Goal: Task Accomplishment & Management: Complete application form

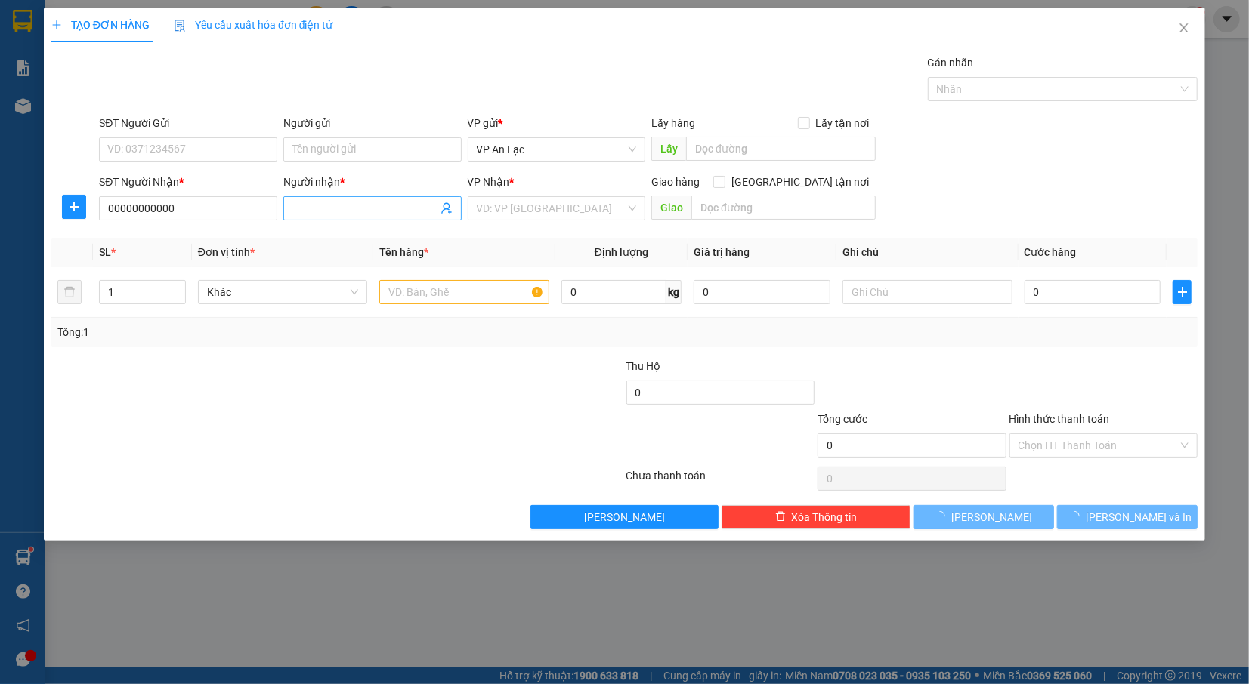
type input "00000000000"
click at [397, 201] on input "Người nhận *" at bounding box center [364, 208] width 145 height 17
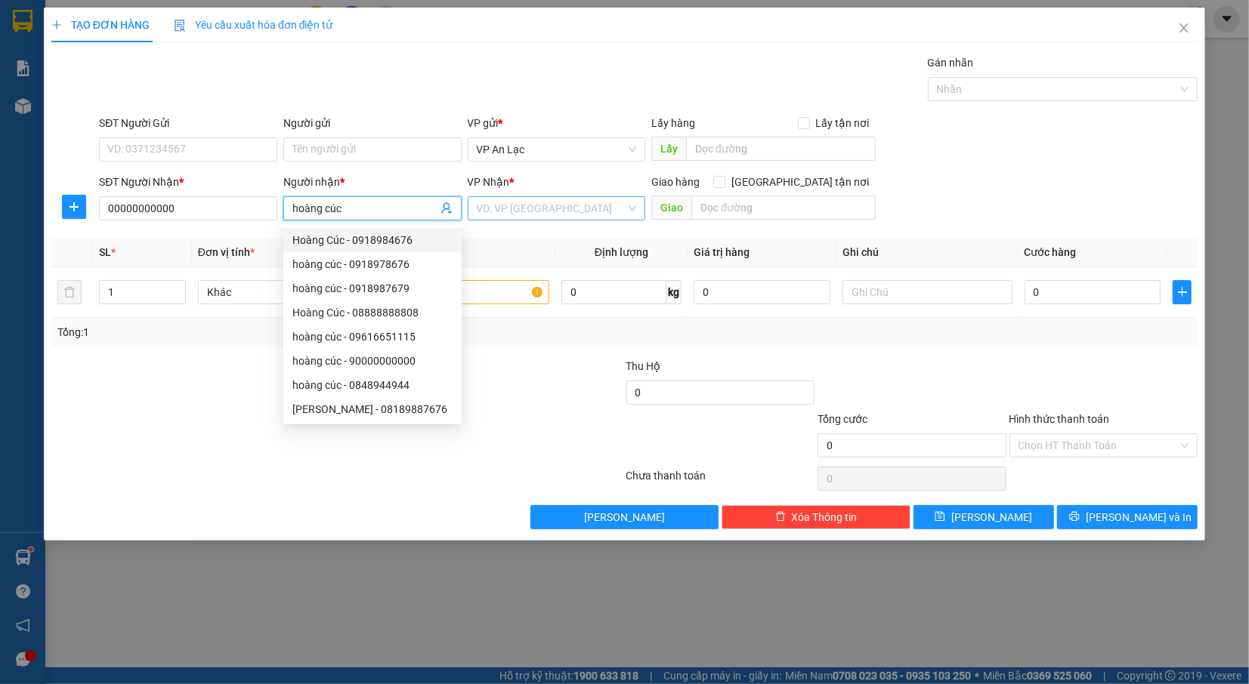
type input "hoàng cúc"
click at [526, 218] on input "search" at bounding box center [552, 208] width 150 height 23
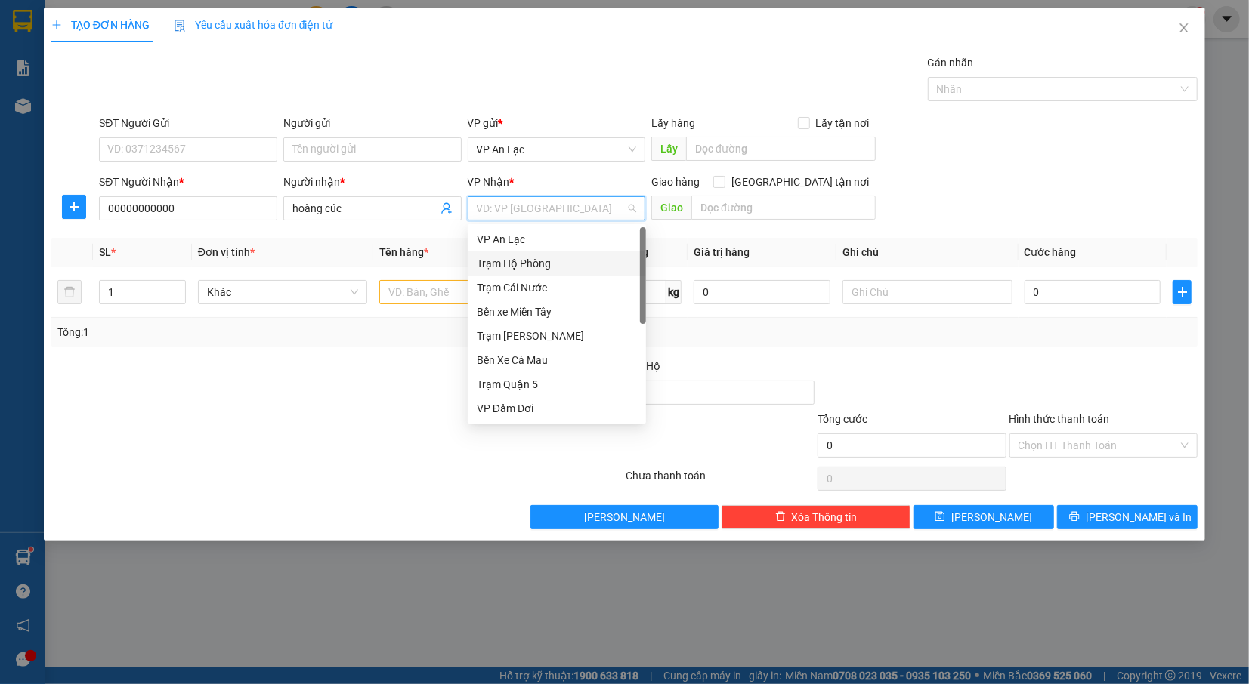
drag, startPoint x: 526, startPoint y: 266, endPoint x: 517, endPoint y: 258, distance: 11.8
click at [518, 260] on div "Trạm Hộ Phòng" at bounding box center [557, 263] width 160 height 17
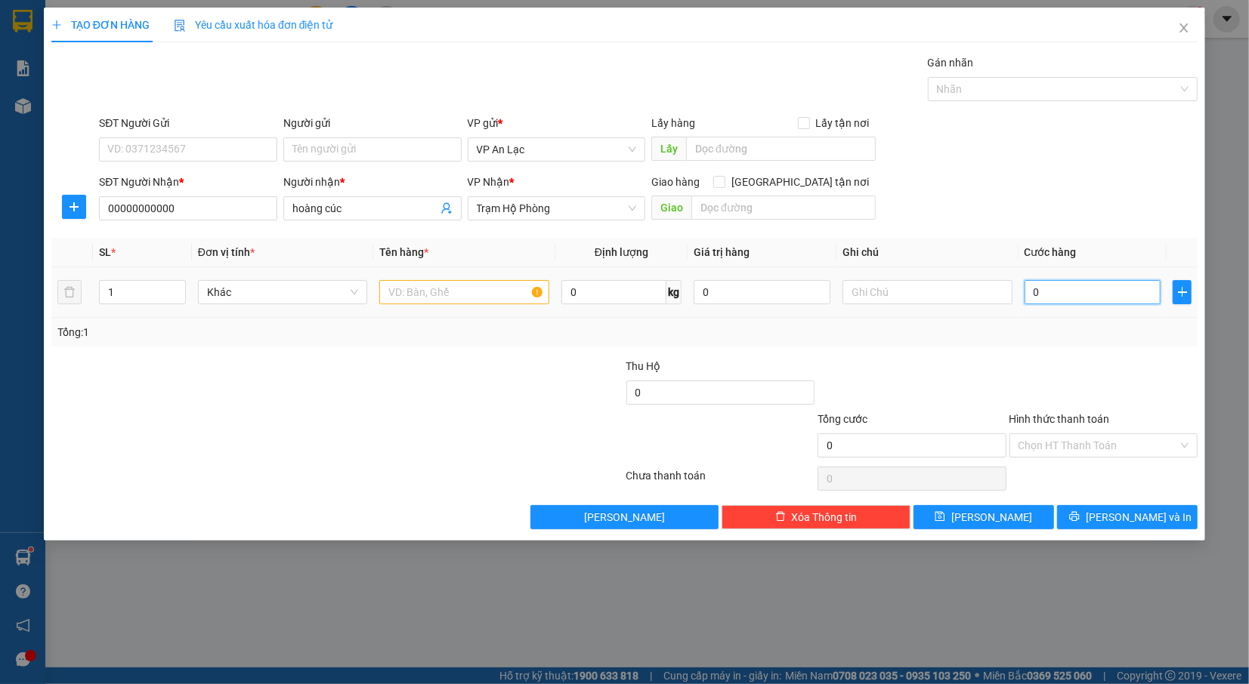
drag, startPoint x: 1065, startPoint y: 297, endPoint x: 1050, endPoint y: 297, distance: 15.1
click at [1065, 296] on input "0" at bounding box center [1092, 292] width 137 height 24
type input "4"
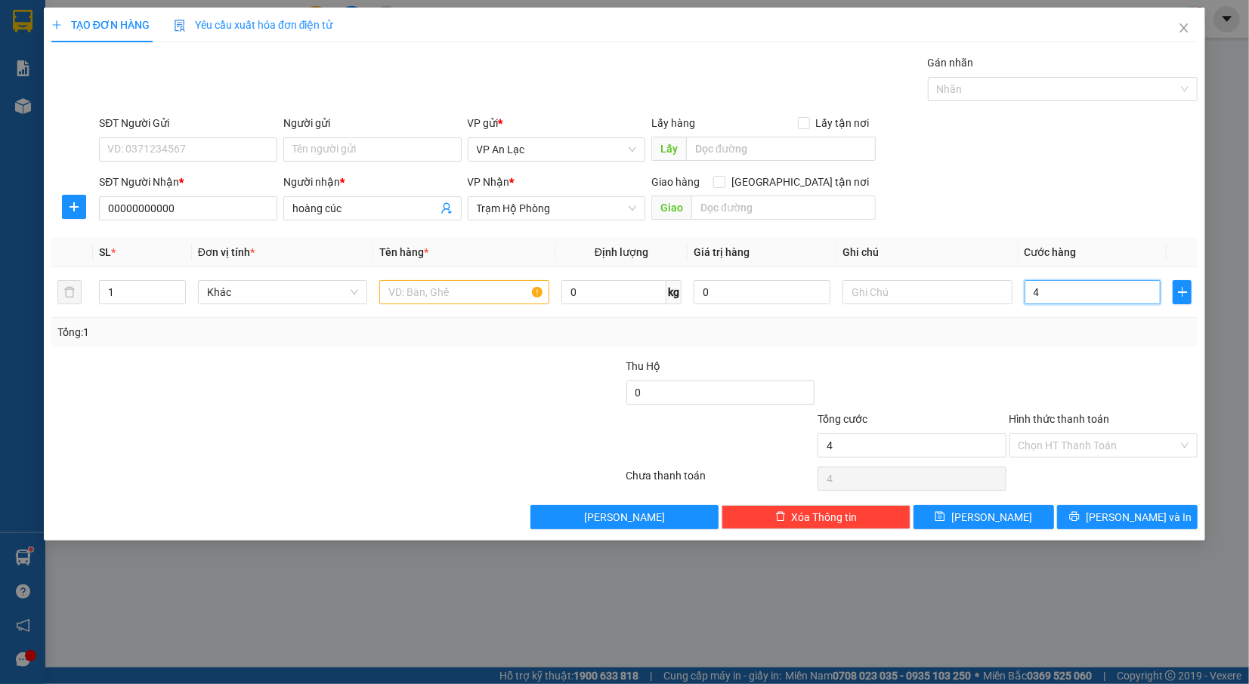
type input "40"
type input "400"
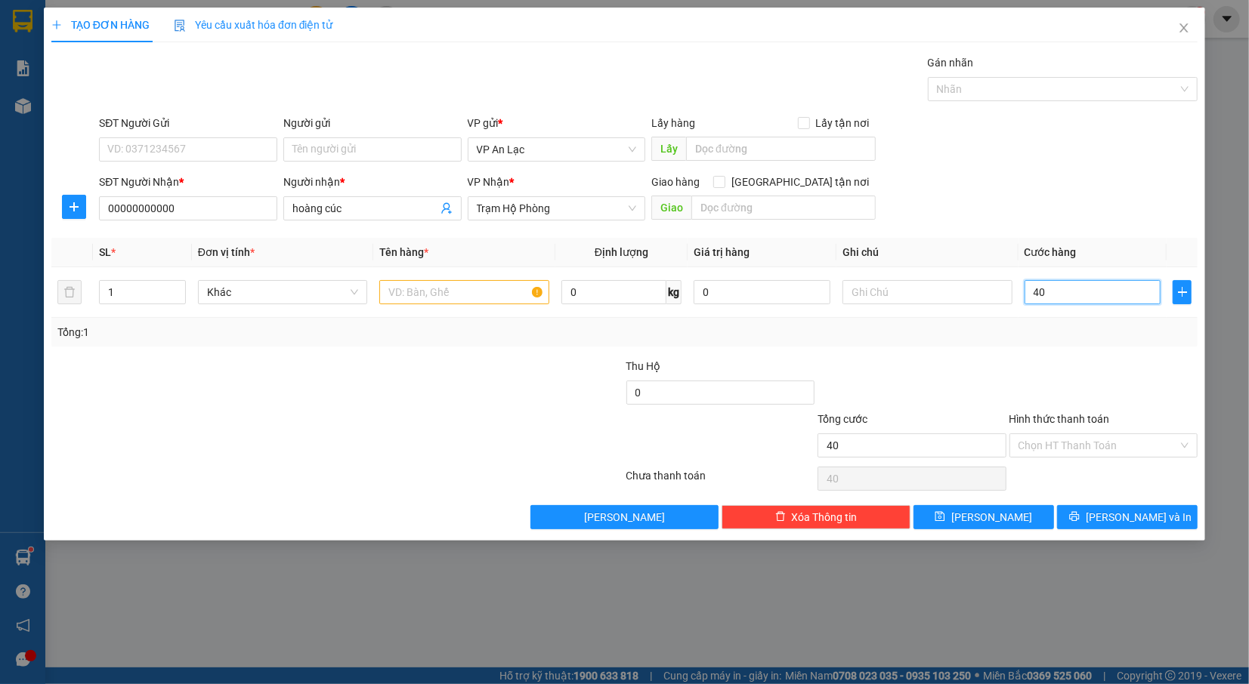
type input "400"
type input "400.000"
click at [1048, 179] on div "SĐT Người Nhận * 00000000000 Người nhận * hoàng cúc VP Nhận * Trạm Hộ Phòng Gia…" at bounding box center [648, 200] width 1104 height 53
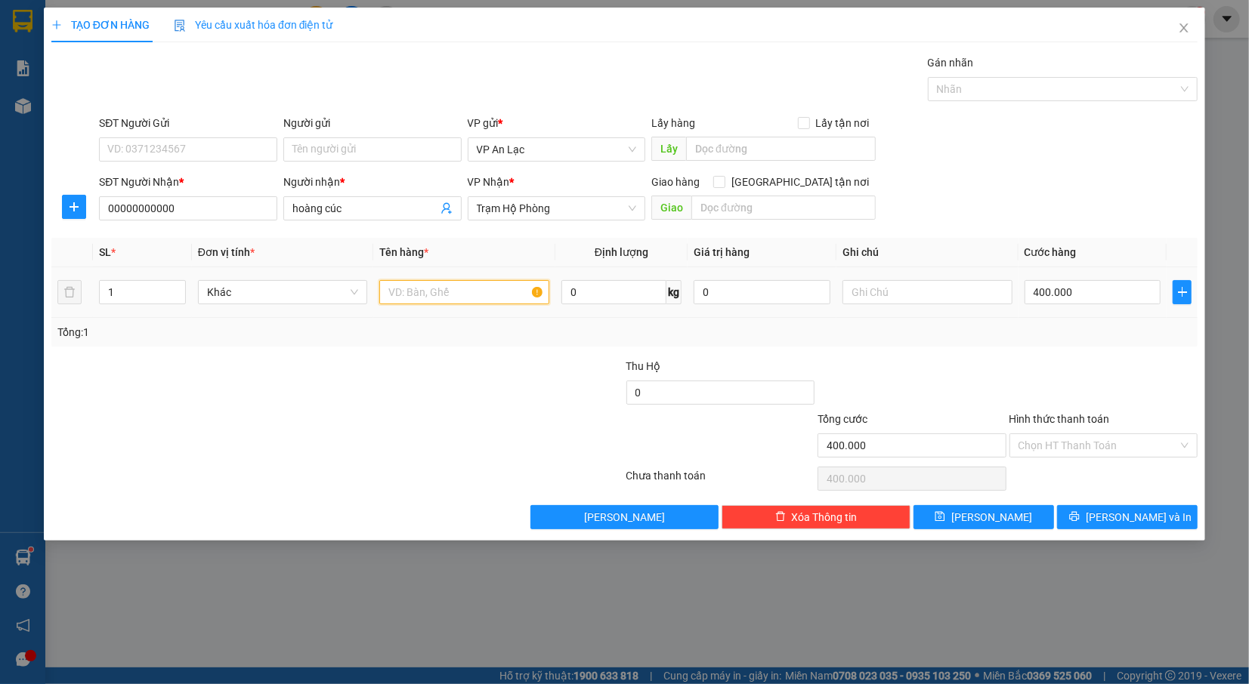
click at [473, 292] on input "text" at bounding box center [464, 292] width 170 height 24
type input "bao"
click at [1038, 154] on div "SĐT Người Gửi VD: 0371234567 Người gửi Tên người gửi VP gửi * VP [PERSON_NAME] …" at bounding box center [648, 141] width 1104 height 53
click at [180, 288] on span "up" at bounding box center [177, 288] width 9 height 9
click at [180, 287] on span "up" at bounding box center [177, 288] width 9 height 9
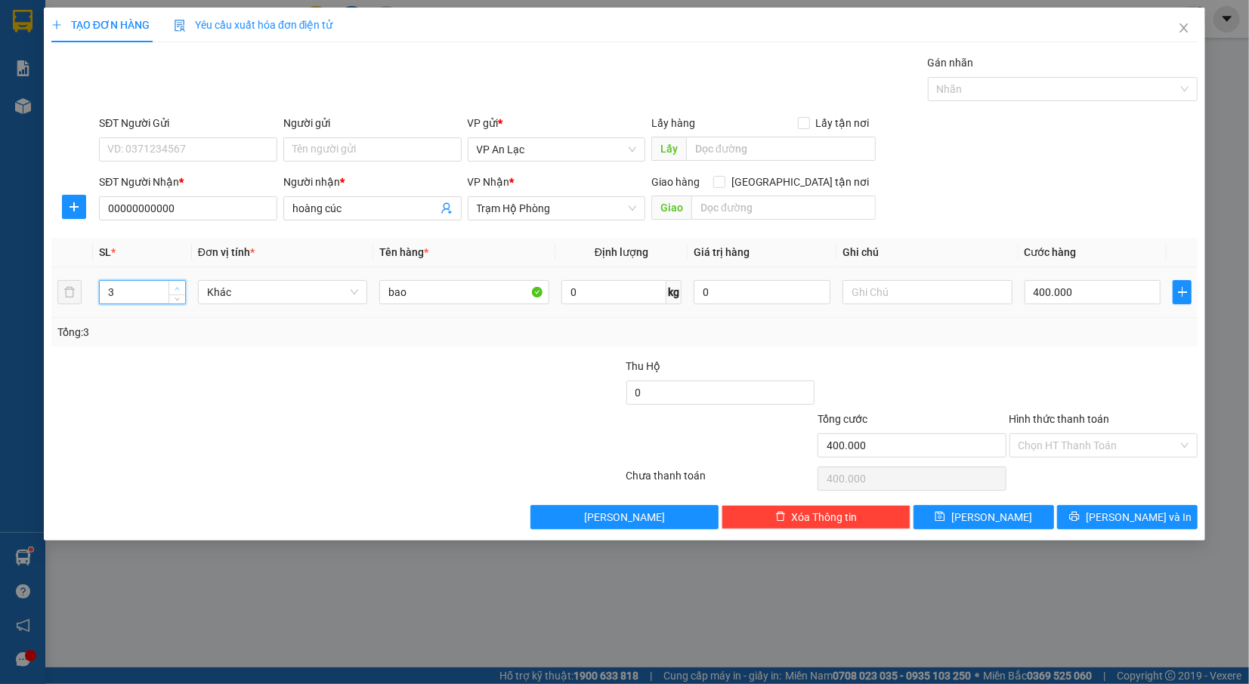
type input "4"
click at [180, 286] on span "up" at bounding box center [177, 288] width 9 height 9
click at [1130, 520] on span "[PERSON_NAME] và In" at bounding box center [1138, 517] width 106 height 17
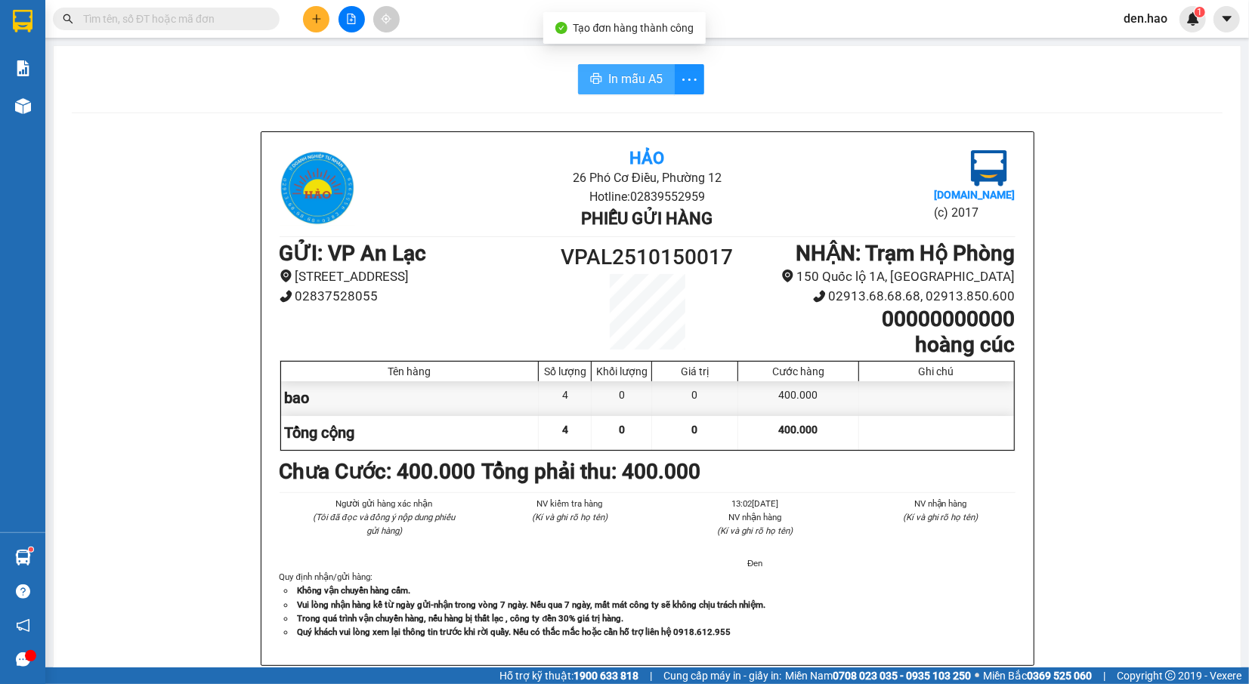
click at [621, 82] on span "In mẫu A5" at bounding box center [635, 78] width 54 height 19
click at [311, 16] on icon "plus" at bounding box center [316, 19] width 11 height 11
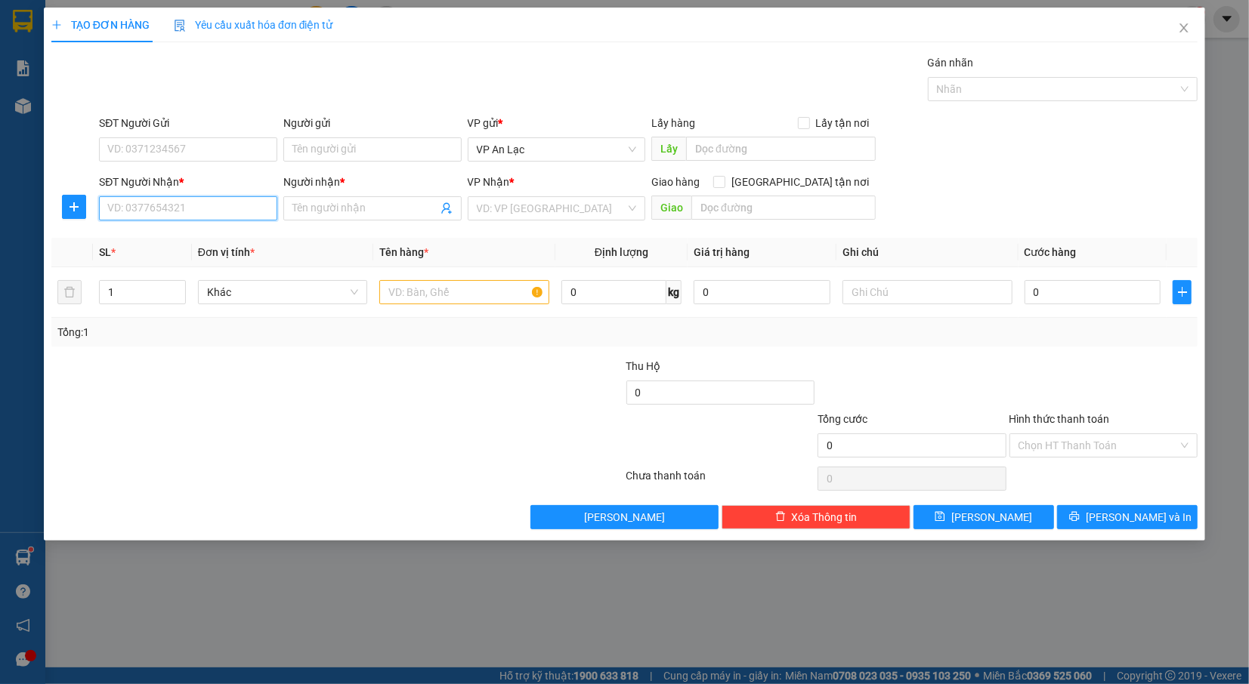
click at [230, 202] on input "SĐT Người Nhận *" at bounding box center [188, 208] width 178 height 24
click at [208, 245] on div "0913650644 - bs biết" at bounding box center [188, 240] width 160 height 17
type input "0913650644"
type input "bs biết"
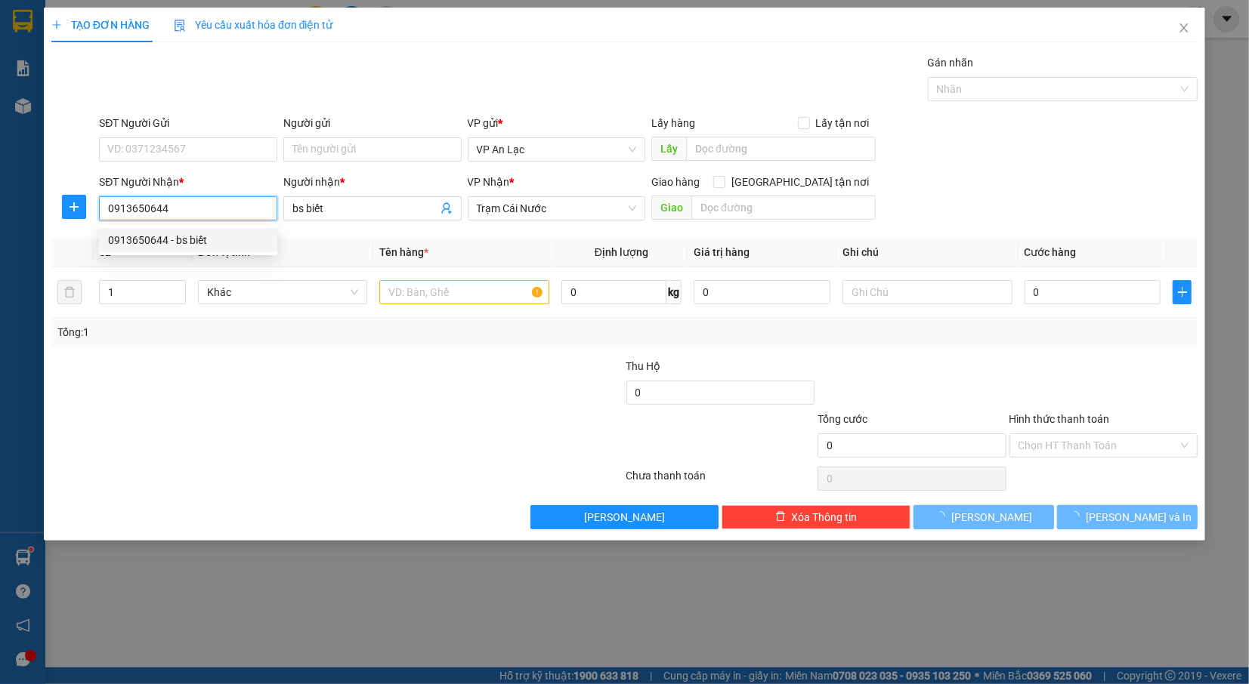
type input "30.000"
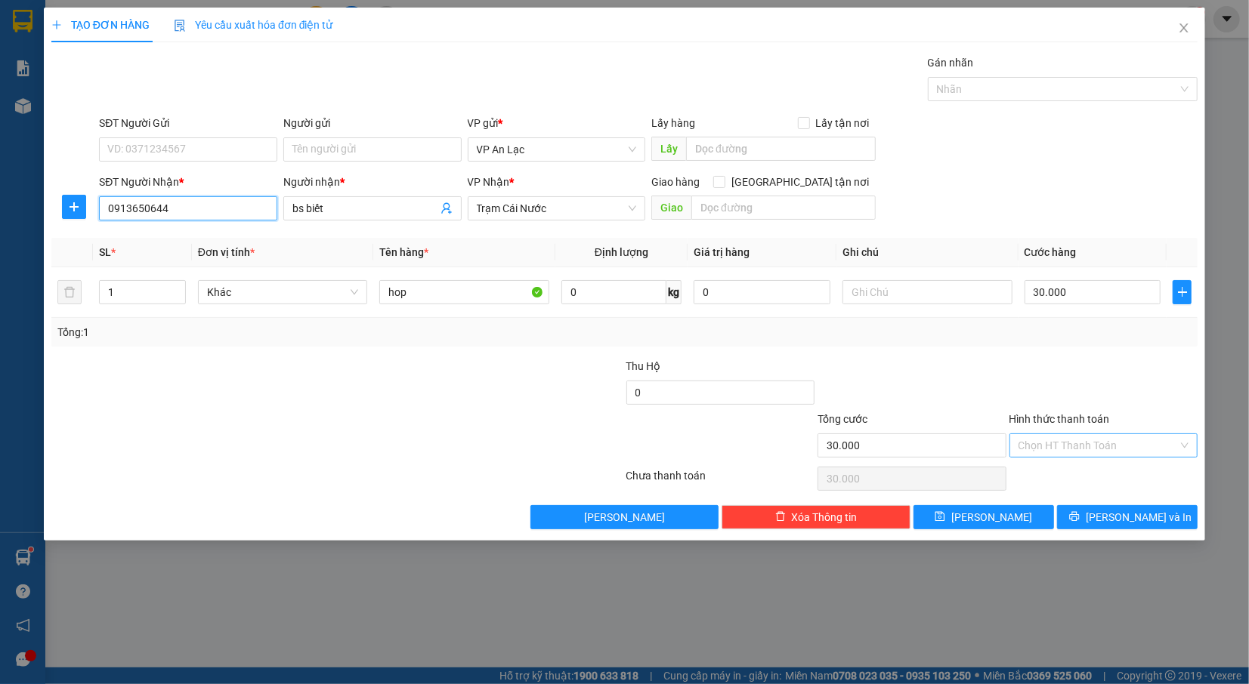
type input "0913650644"
click at [1066, 440] on input "Hình thức thanh toán" at bounding box center [1098, 445] width 160 height 23
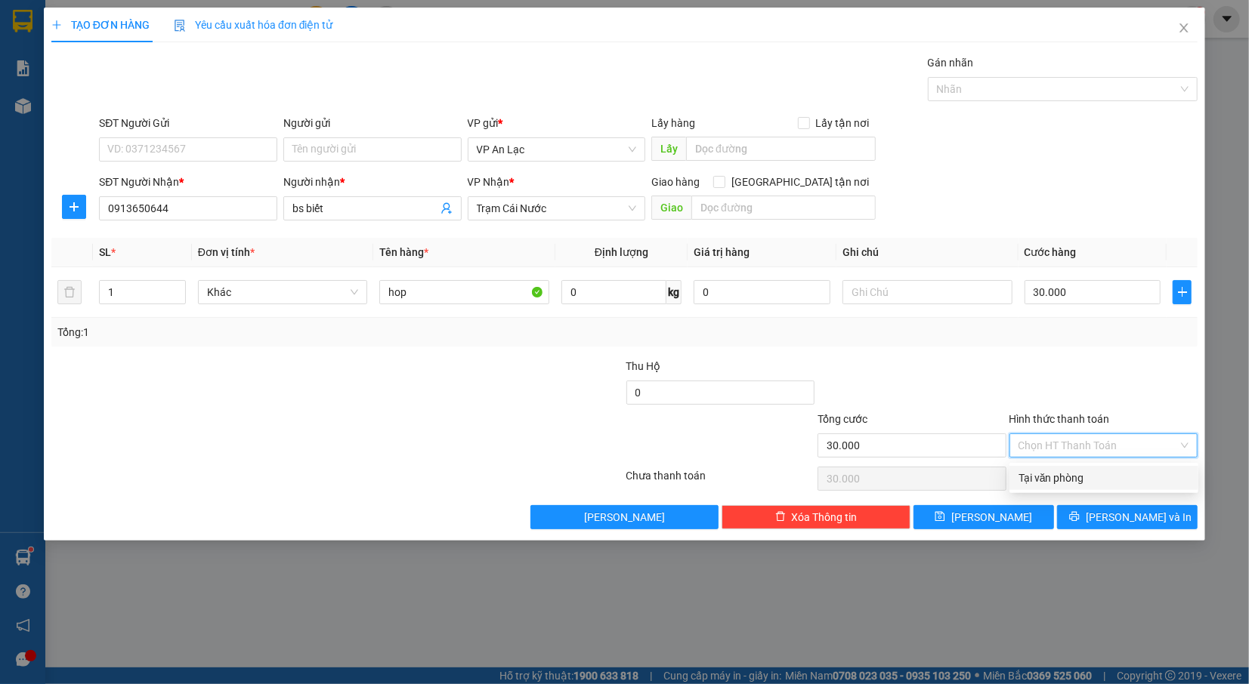
click at [1080, 480] on div "Tại văn phòng" at bounding box center [1103, 478] width 171 height 17
type input "0"
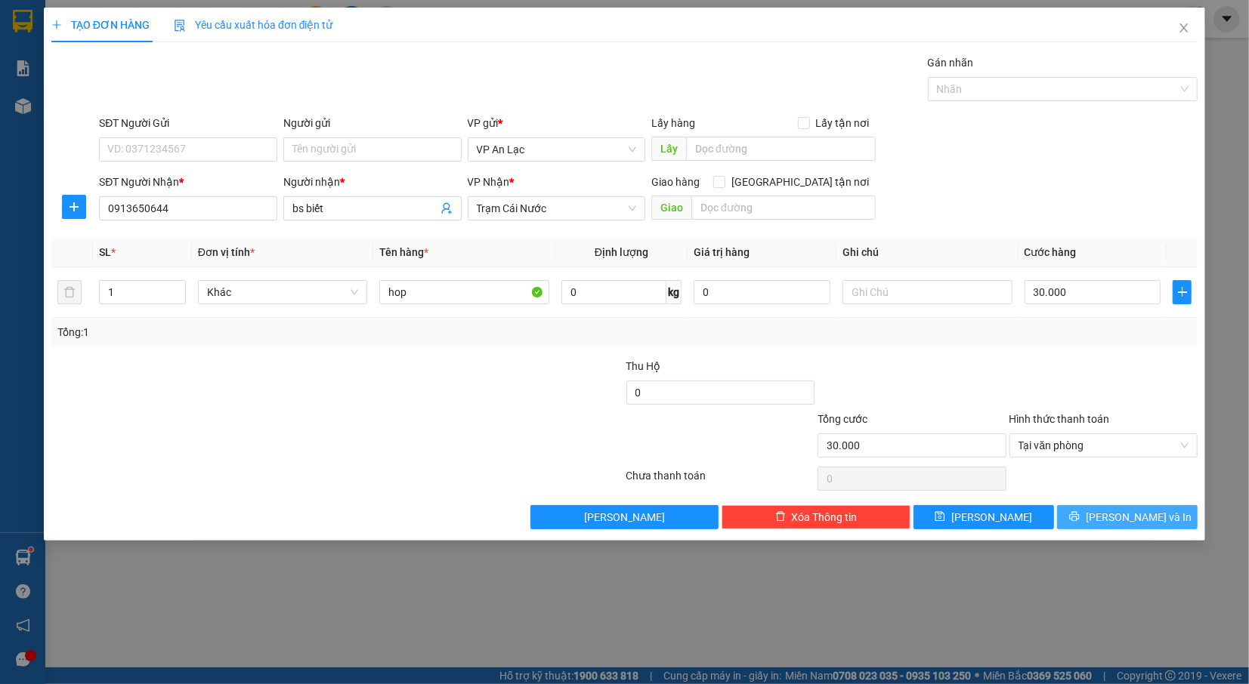
drag, startPoint x: 1086, startPoint y: 514, endPoint x: 903, endPoint y: 444, distance: 195.8
click at [1086, 515] on button "[PERSON_NAME] và In" at bounding box center [1127, 517] width 140 height 24
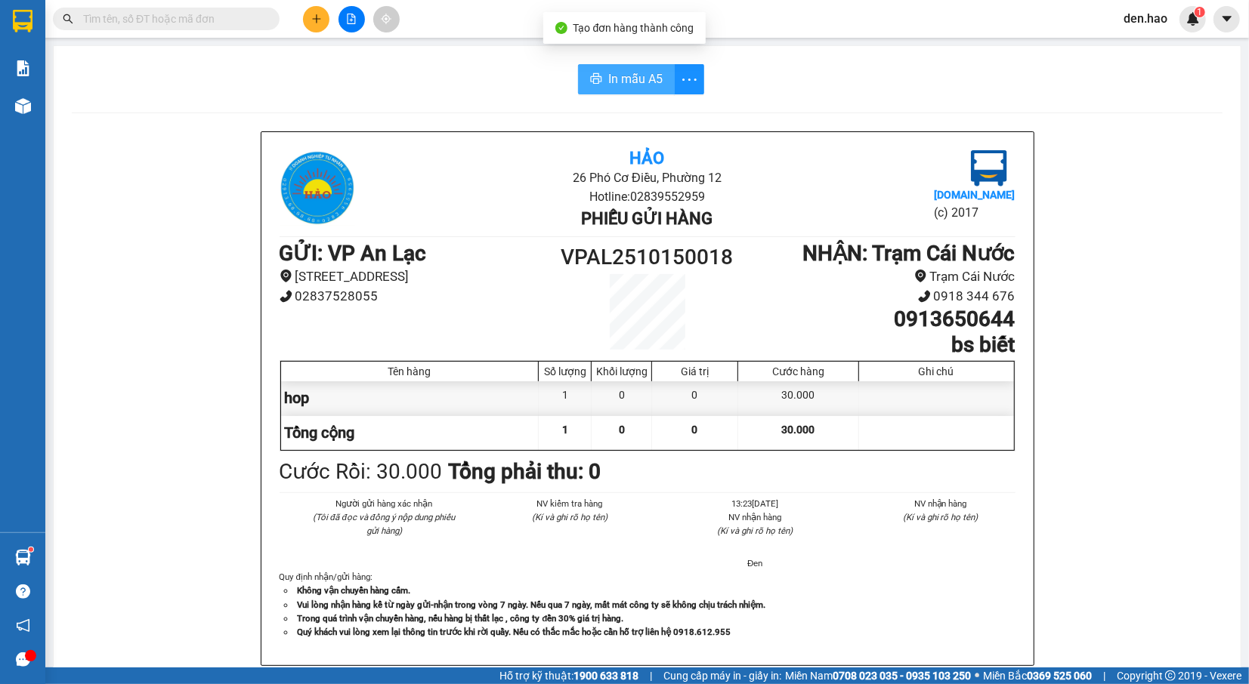
click at [621, 85] on span "In mẫu A5" at bounding box center [635, 78] width 54 height 19
click at [131, 14] on input "text" at bounding box center [172, 19] width 178 height 17
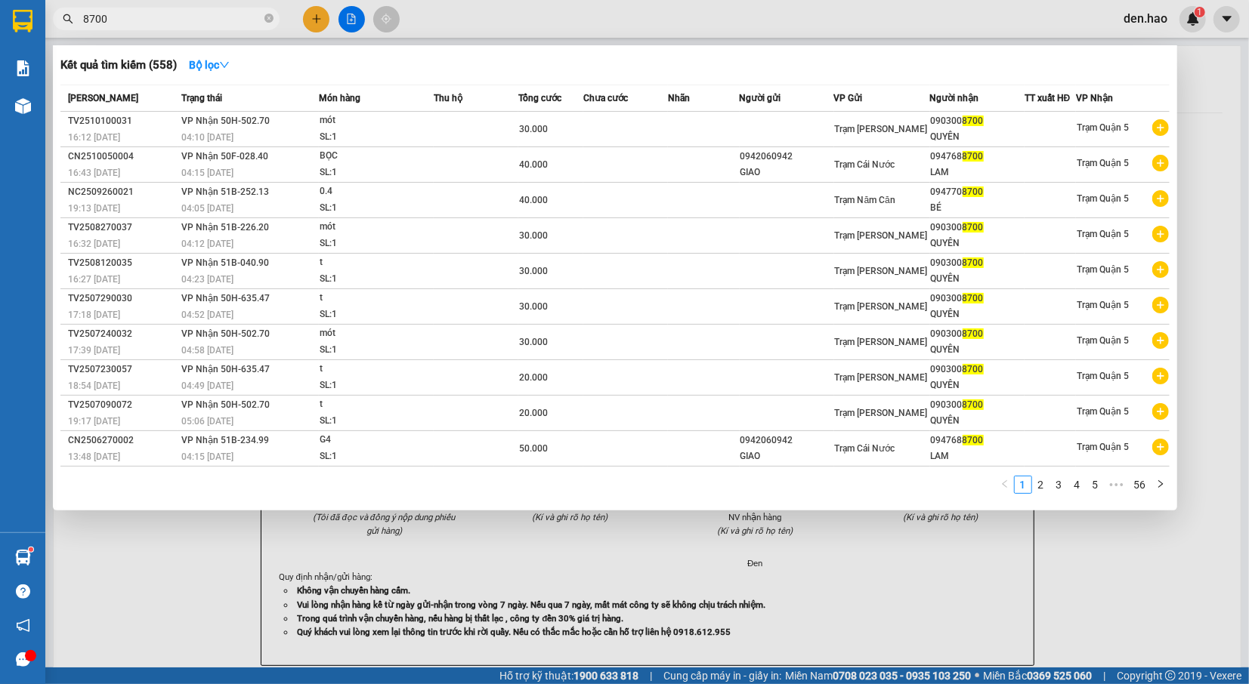
type input "8700"
click at [322, 19] on div at bounding box center [624, 342] width 1249 height 684
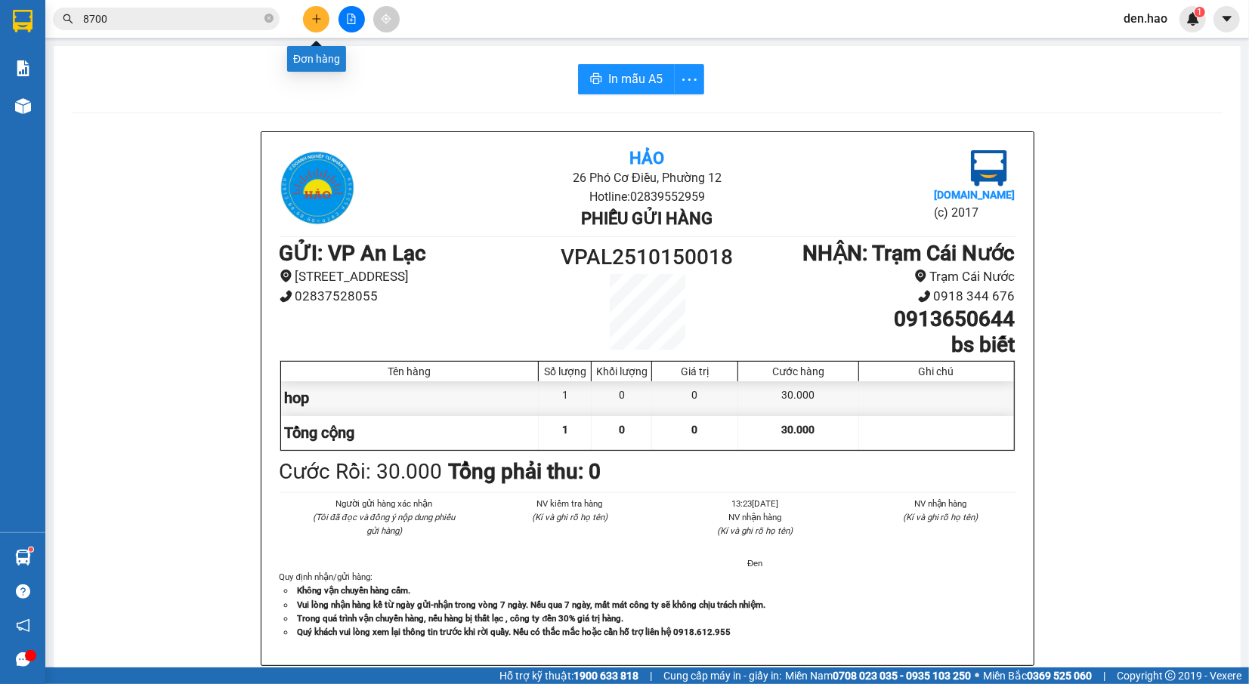
click at [322, 15] on button at bounding box center [316, 19] width 26 height 26
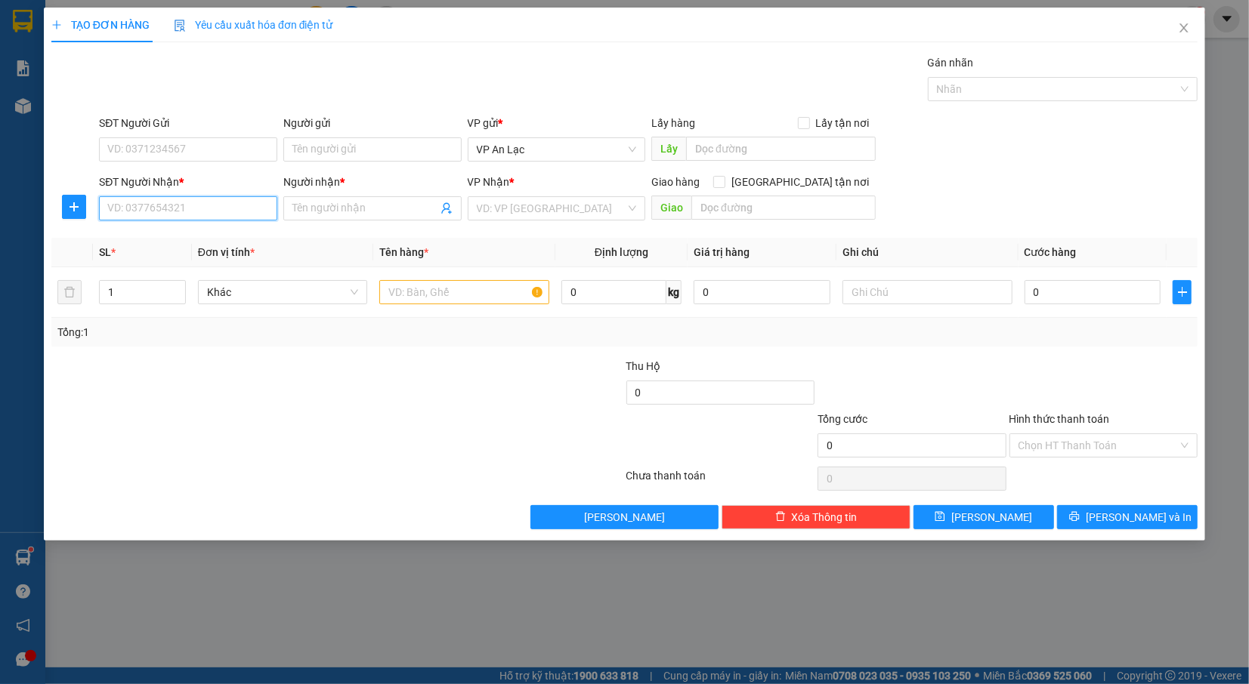
click at [202, 210] on input "SĐT Người Nhận *" at bounding box center [188, 208] width 178 height 24
click at [106, 208] on input "8700" at bounding box center [188, 208] width 178 height 24
type input "0946118700"
click at [198, 236] on div "0946118700 - quốc hùng" at bounding box center [188, 240] width 160 height 17
type input "quốc hùng"
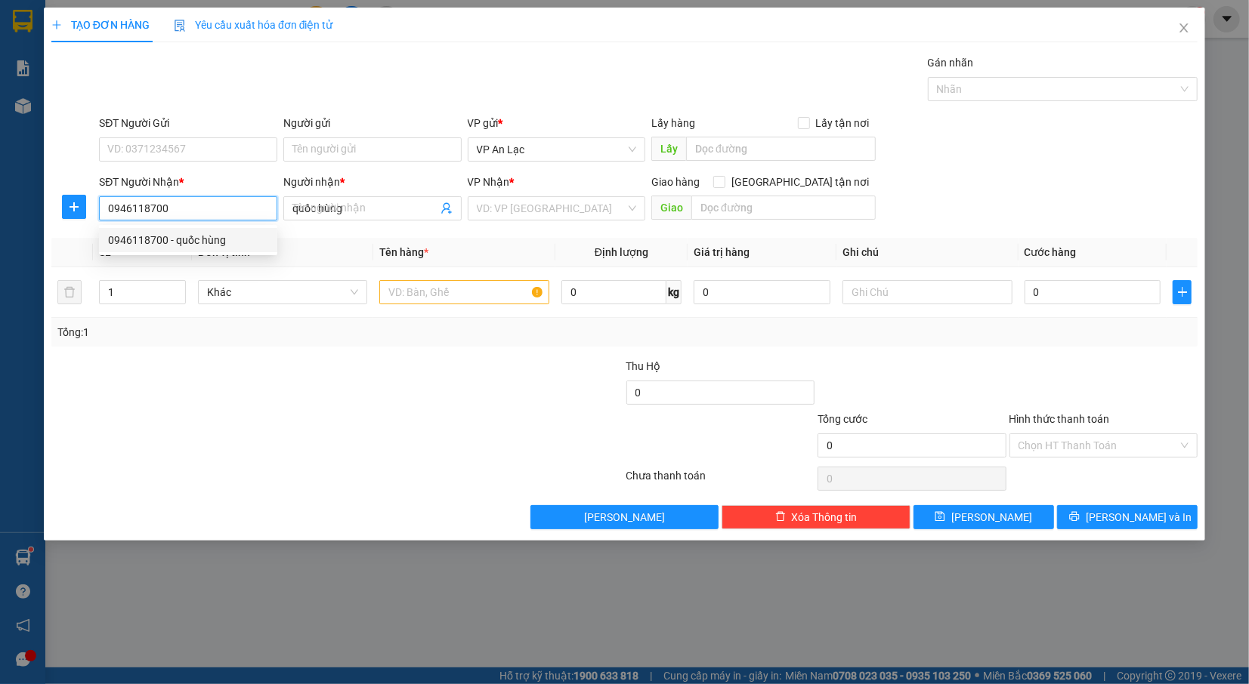
type input "170.000"
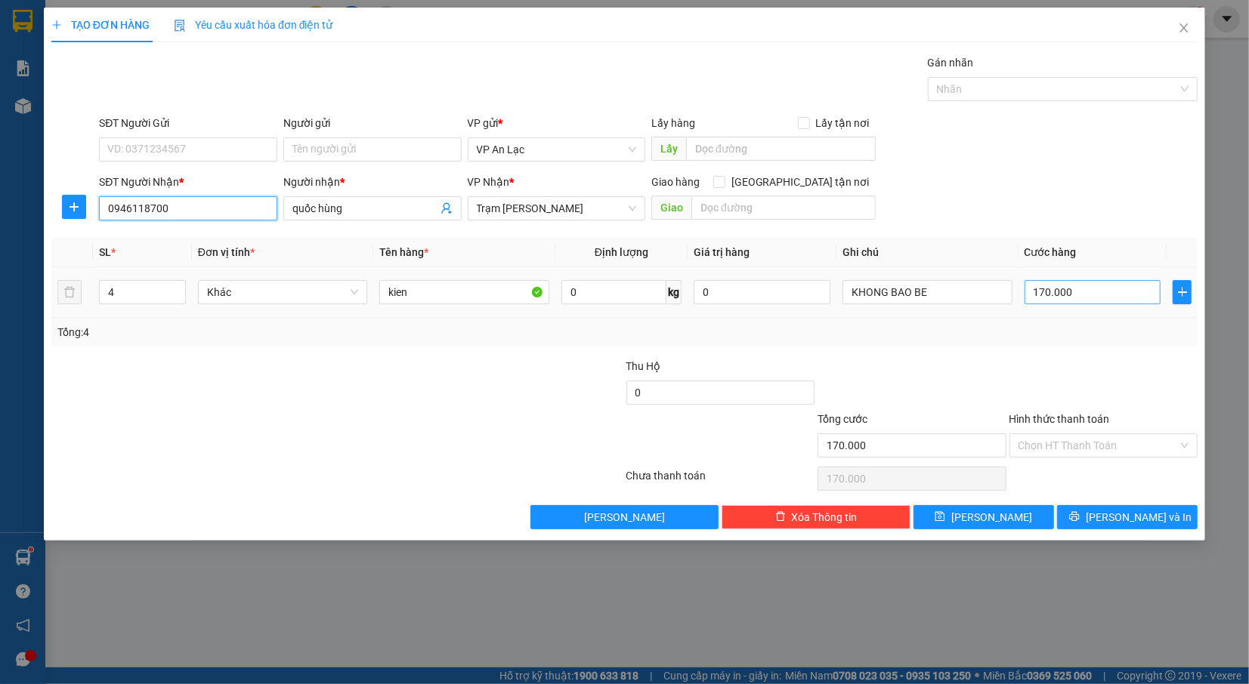
type input "0946118700"
click at [1076, 302] on input "170.000" at bounding box center [1092, 292] width 137 height 24
type input "0"
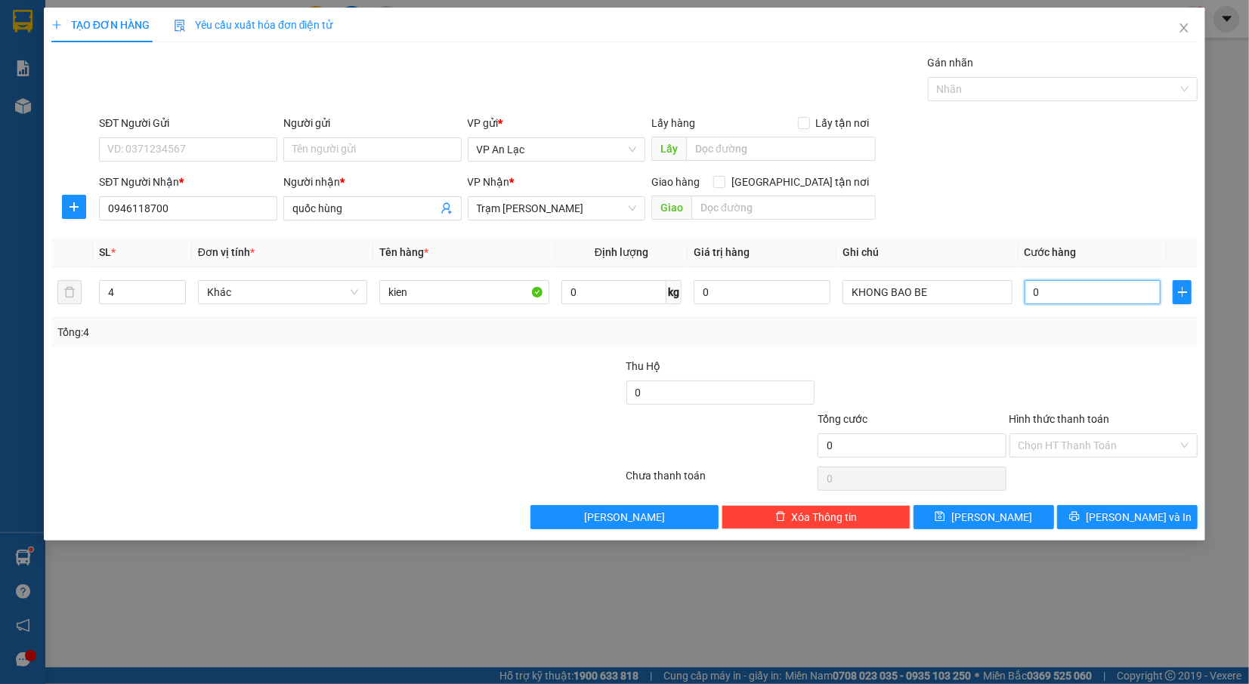
type input "1"
type input "01"
type input "13"
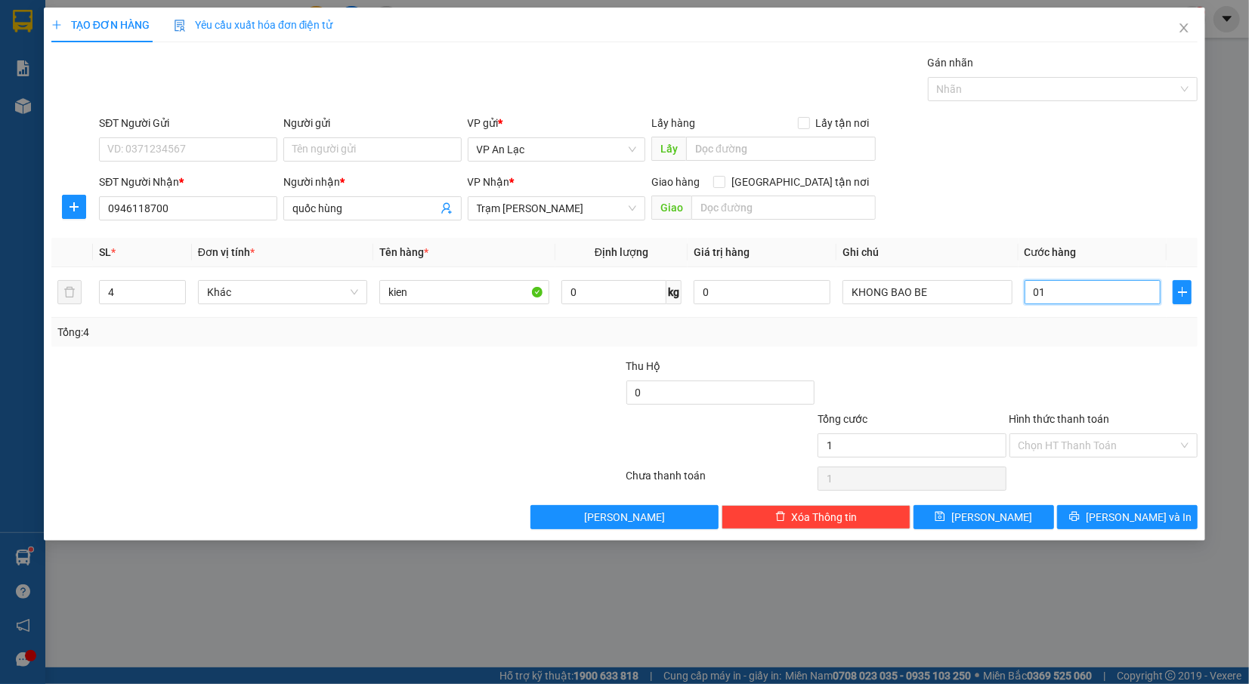
type input "013"
type input "130"
type input "0.130"
type input "130.000"
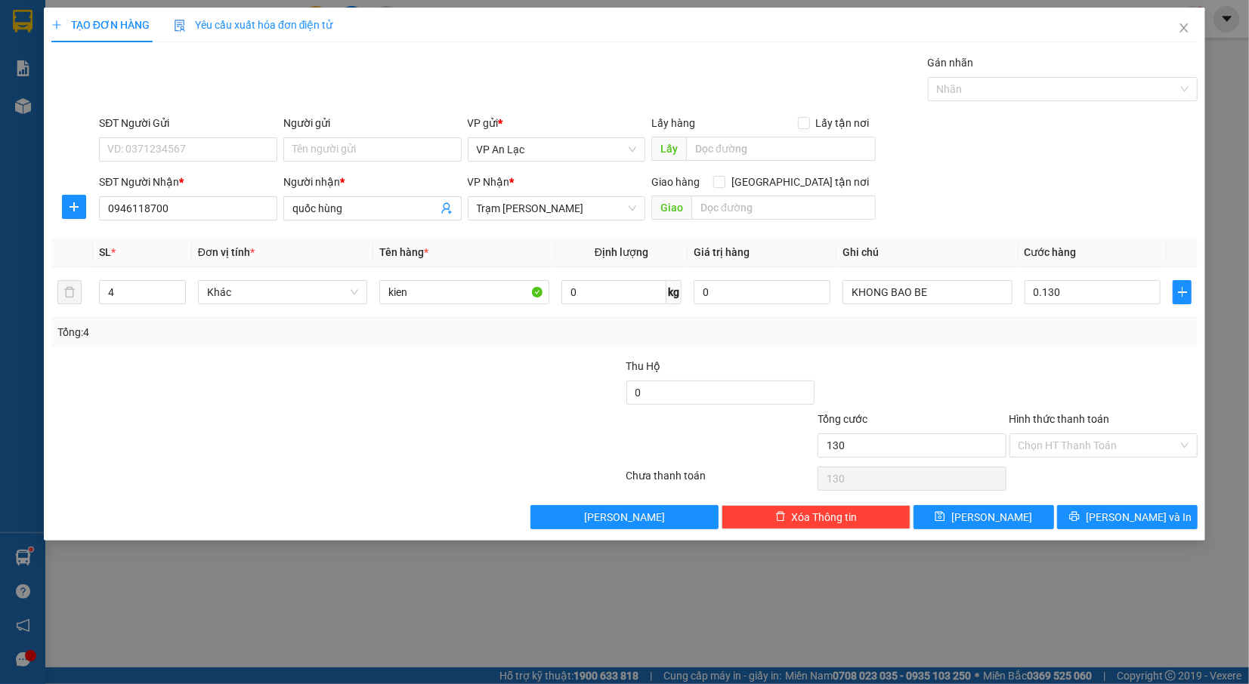
type input "130.000"
click at [1089, 169] on form "SĐT Người Gửi VD: 0371234567 Người gửi Tên người gửi VP gửi * VP [PERSON_NAME] …" at bounding box center [624, 171] width 1146 height 112
click at [175, 298] on icon "down" at bounding box center [177, 297] width 5 height 3
type input "2"
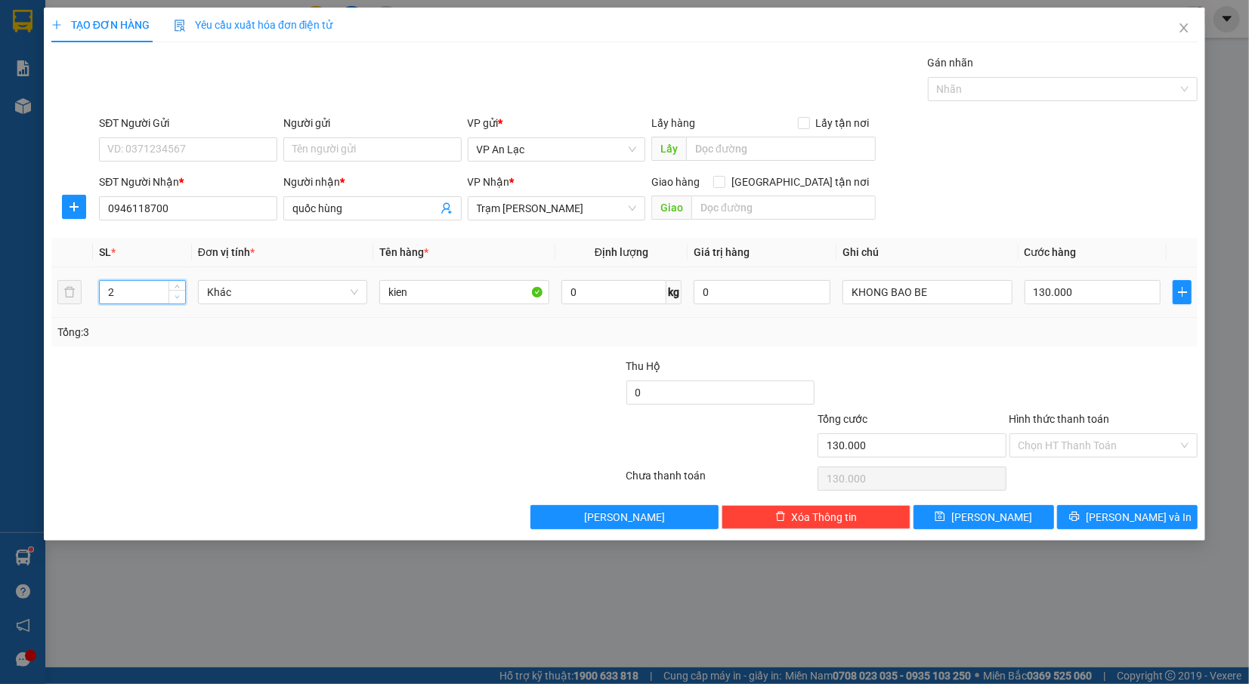
click at [175, 298] on icon "down" at bounding box center [177, 297] width 5 height 3
click at [1144, 520] on span "[PERSON_NAME] và In" at bounding box center [1138, 517] width 106 height 17
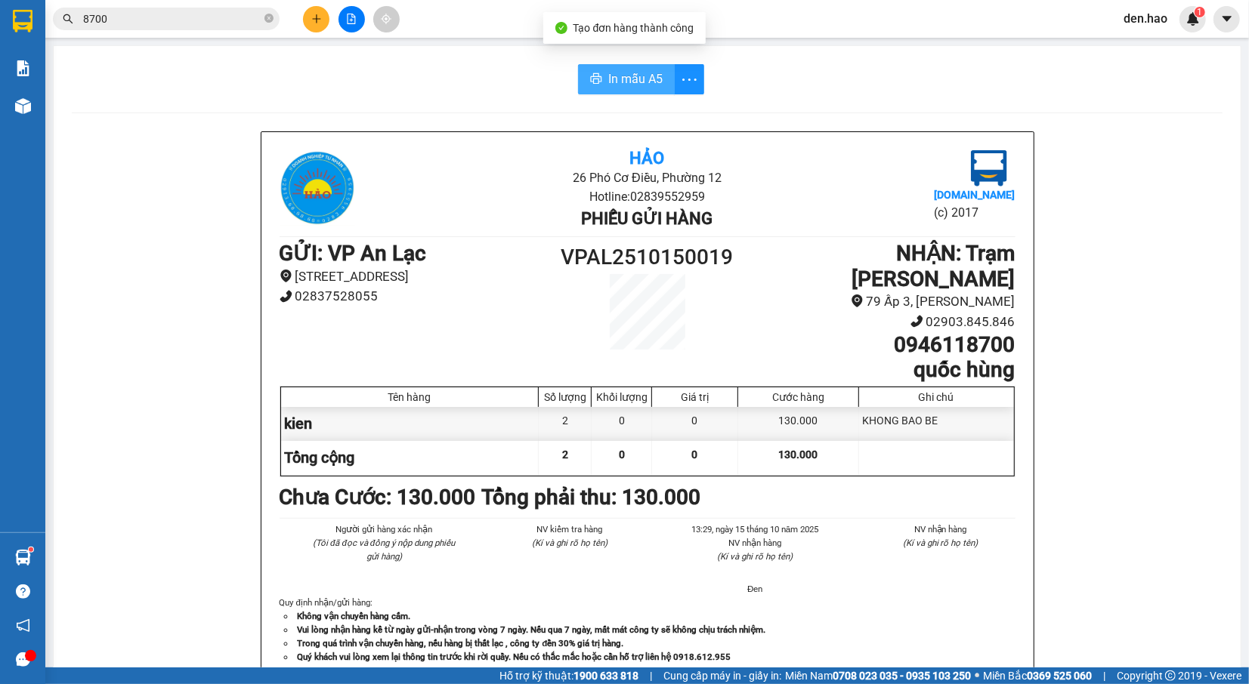
click at [634, 69] on span "In mẫu A5" at bounding box center [635, 78] width 54 height 19
click at [622, 67] on button "In mẫu A5" at bounding box center [626, 79] width 97 height 30
click at [795, 407] on div "130.000" at bounding box center [798, 424] width 120 height 34
click at [313, 10] on button at bounding box center [316, 19] width 26 height 26
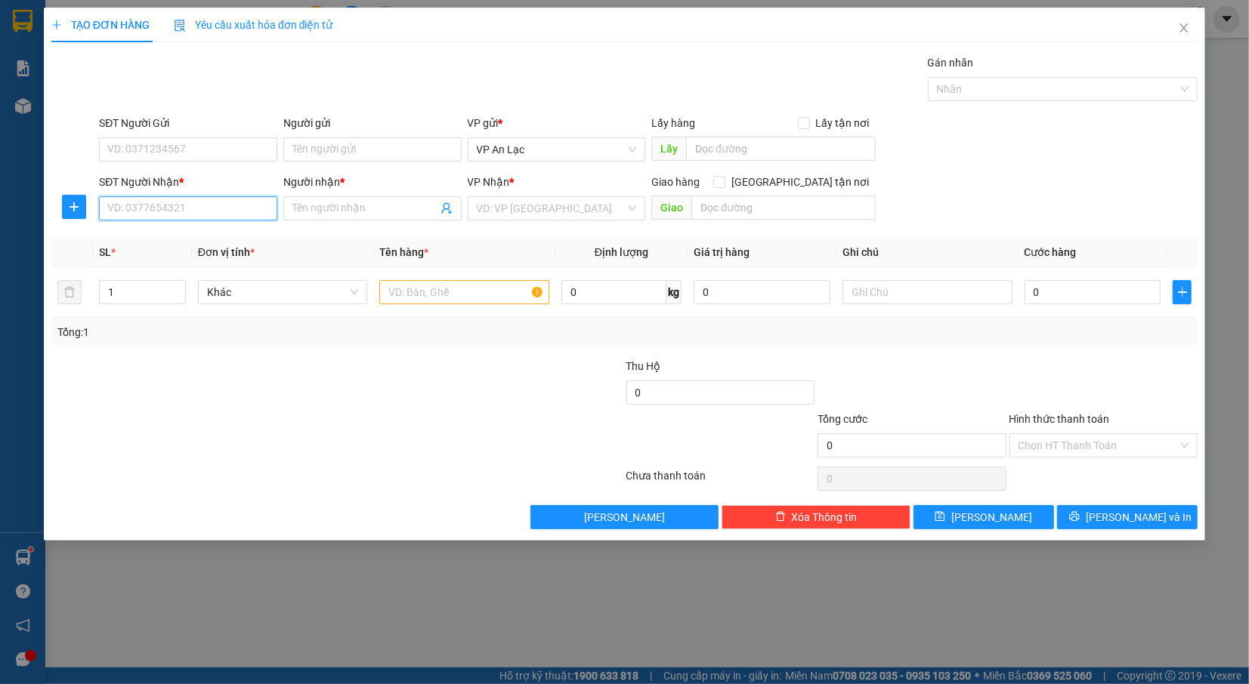
click at [225, 207] on input "SĐT Người Nhận *" at bounding box center [188, 208] width 178 height 24
click at [215, 233] on div "0102030405 - út hủ tiếu" at bounding box center [188, 240] width 160 height 17
type input "0102030405"
type input "út hủ tiếu"
type input "B 50K"
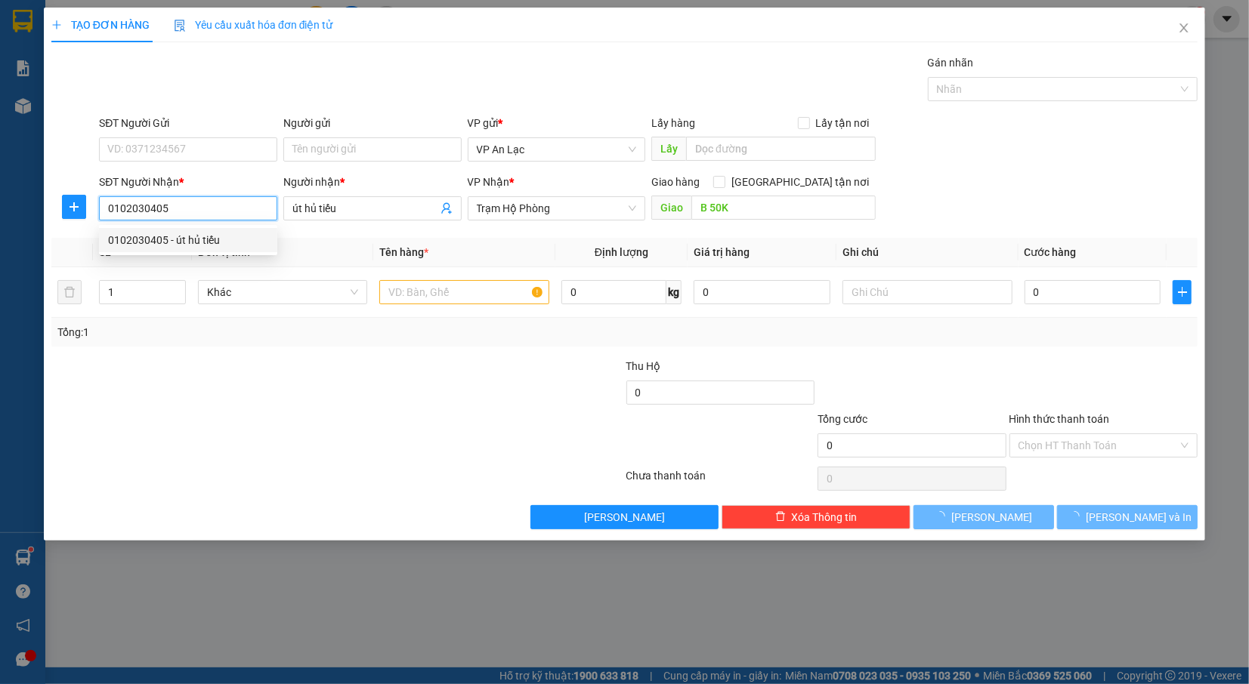
type input "250.000"
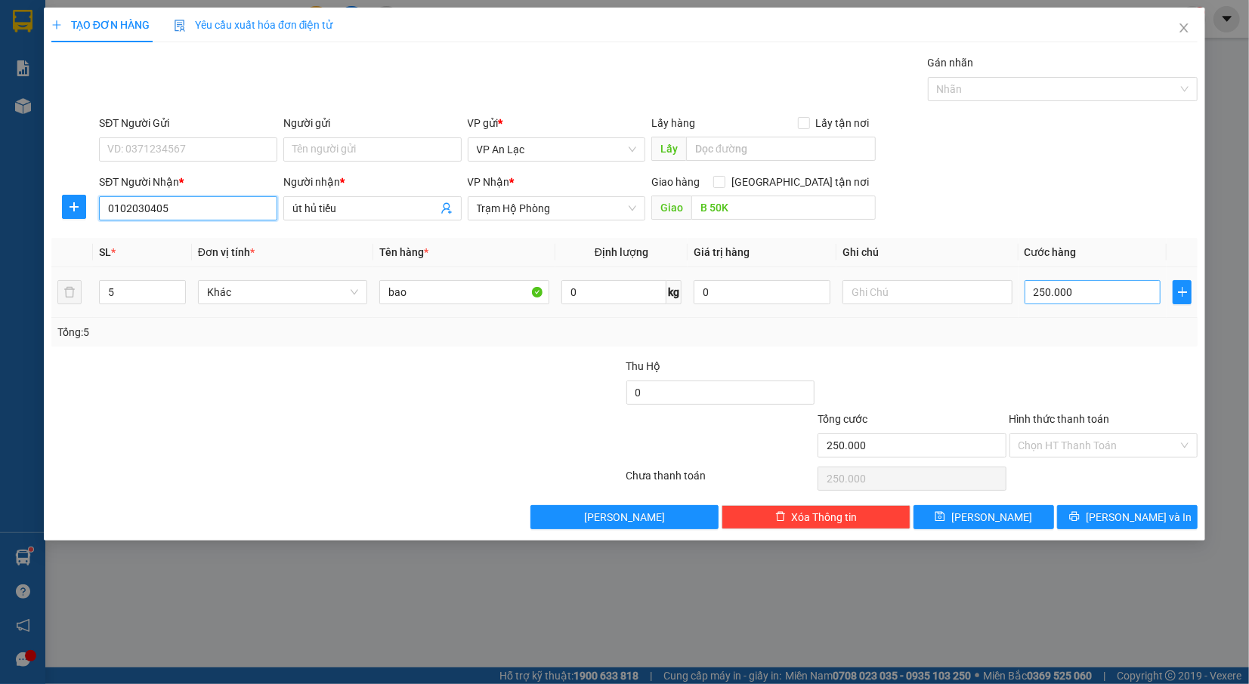
type input "0102030405"
click at [1080, 298] on input "250.000" at bounding box center [1092, 292] width 137 height 24
type input "0"
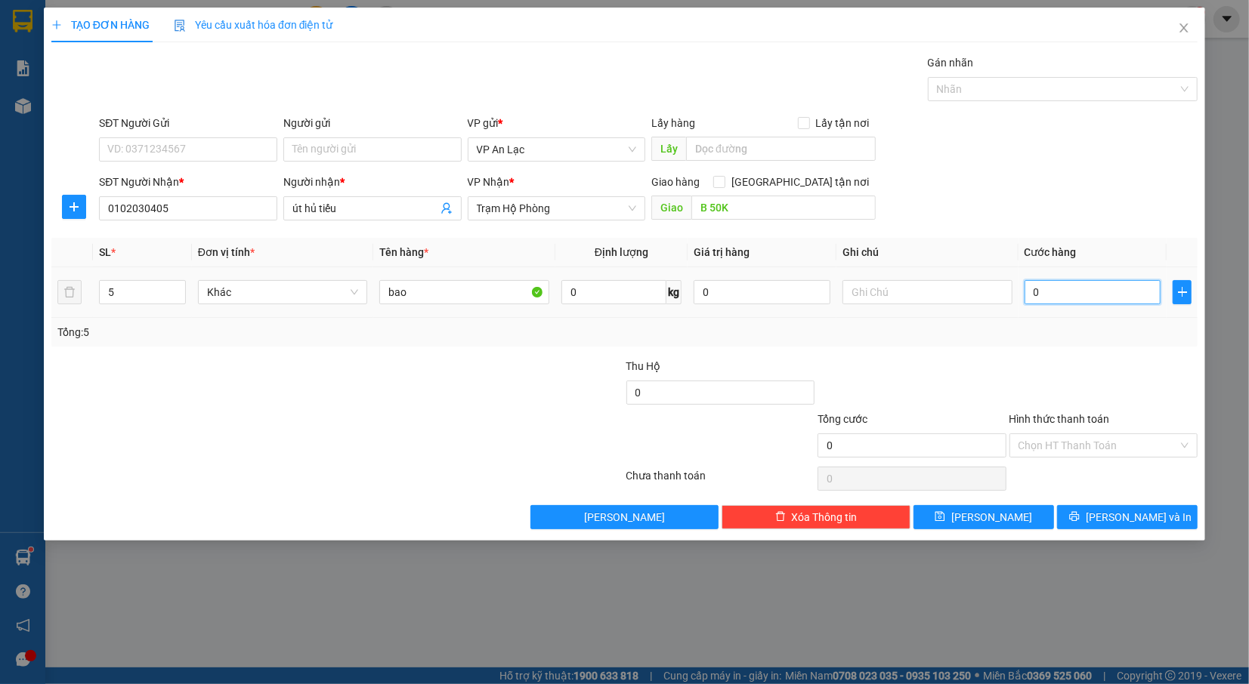
type input "2"
type input "02"
type input "25"
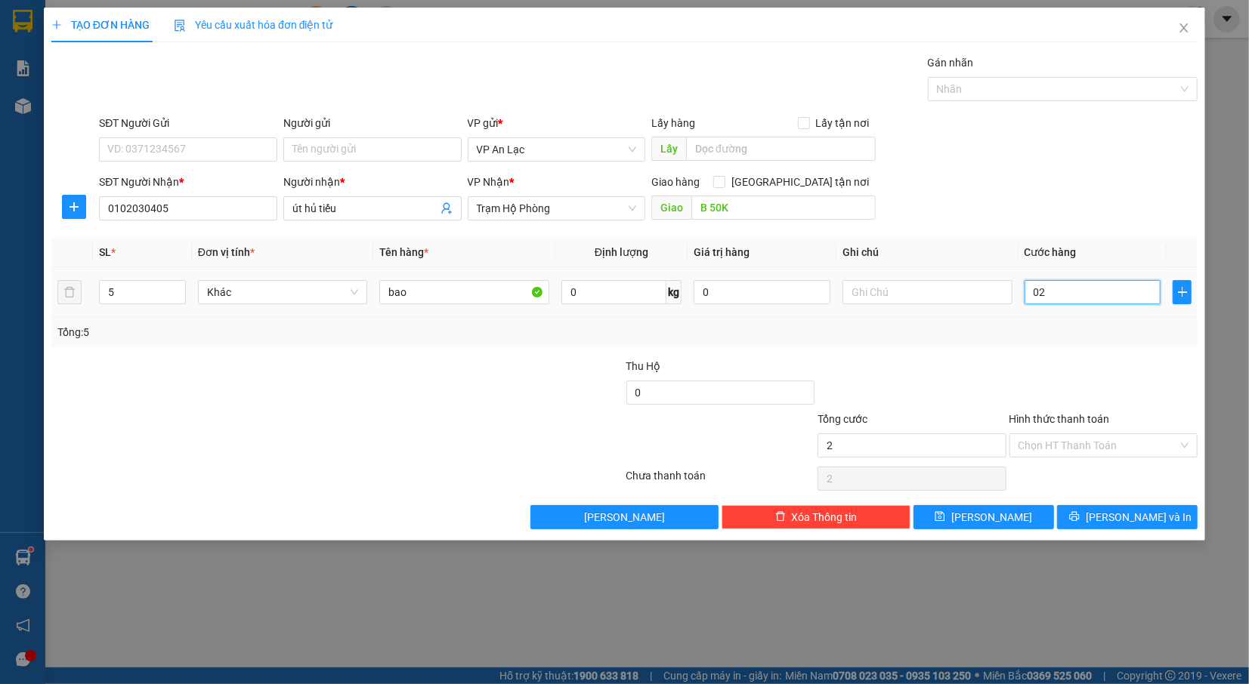
type input "025"
type input "250"
type input "0.250"
type input "250.000"
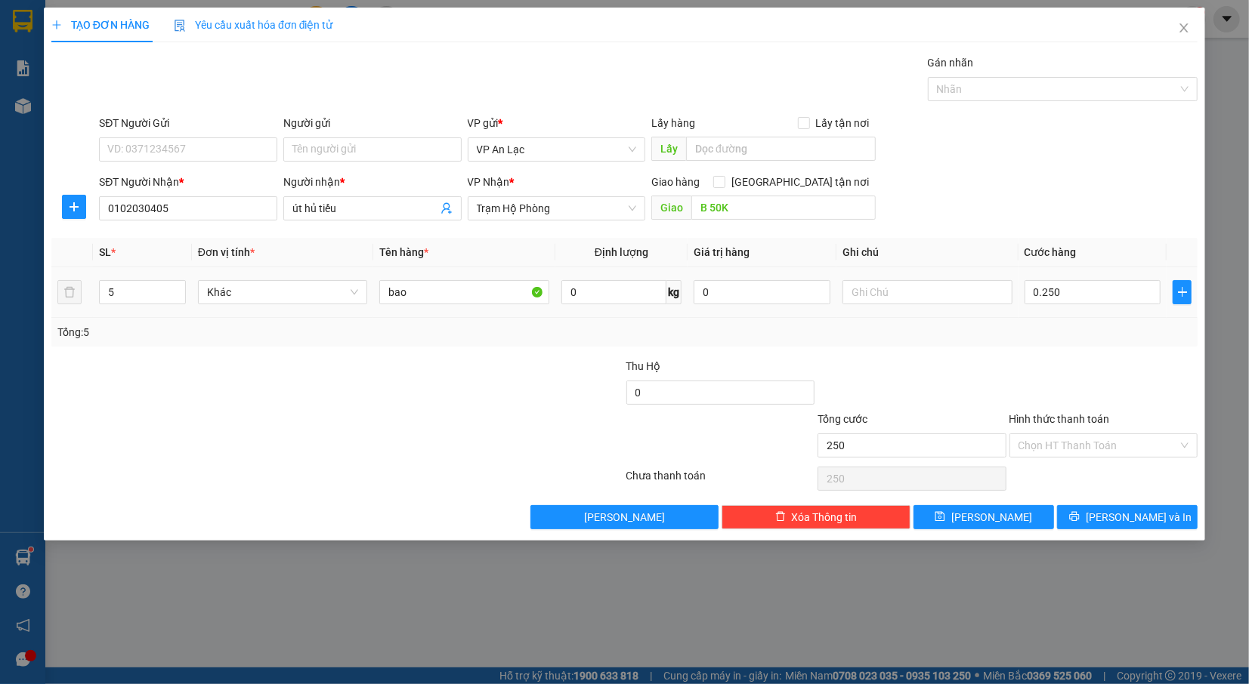
type input "250.000"
click at [1058, 281] on table "SL * Đơn vị tính * Tên hàng * Định lượng Giá trị hàng Ghi chú Cước hàng 5 Khác …" at bounding box center [624, 278] width 1146 height 80
click at [994, 162] on div "SĐT Người Gửi VD: 0371234567 Người gửi Tên người gửi VP gửi * VP [PERSON_NAME] …" at bounding box center [648, 141] width 1104 height 53
click at [850, 215] on input "B 50K" at bounding box center [783, 208] width 184 height 24
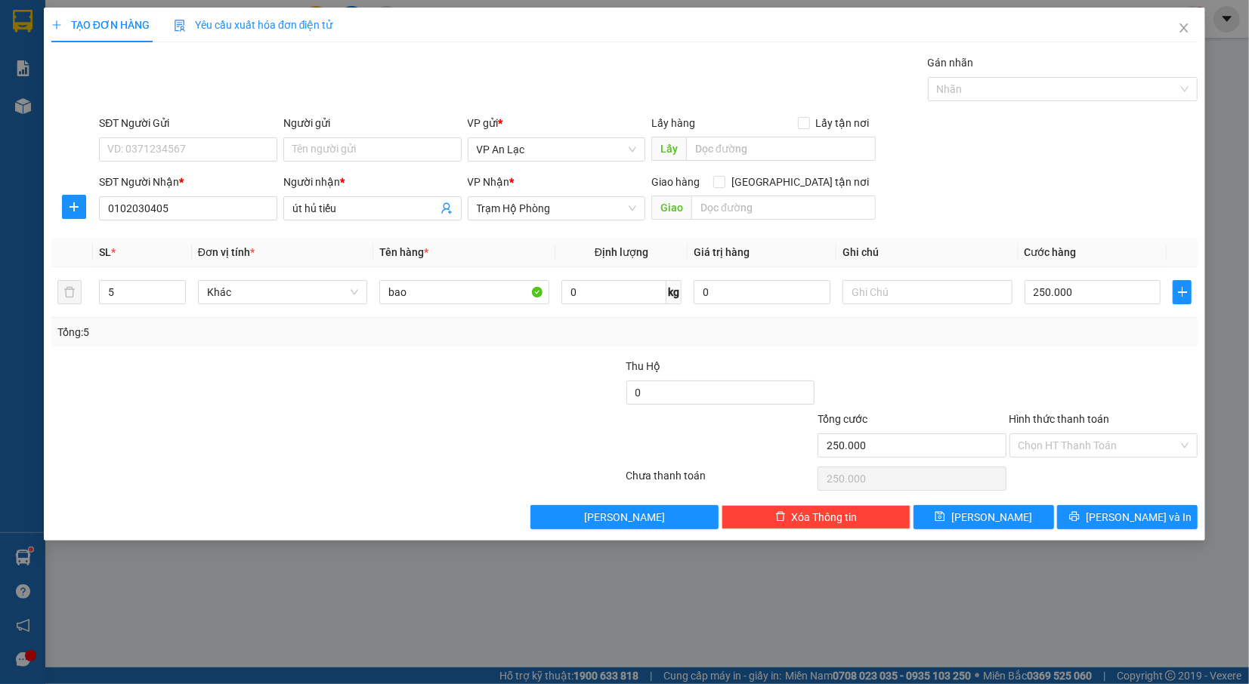
click at [1137, 536] on div "TẠO ĐƠN HÀNG Yêu cầu xuất hóa đơn điện tử Transit Pickup Surcharge Ids Transit …" at bounding box center [624, 274] width 1161 height 533
click at [1131, 526] on span "[PERSON_NAME] và In" at bounding box center [1138, 517] width 106 height 17
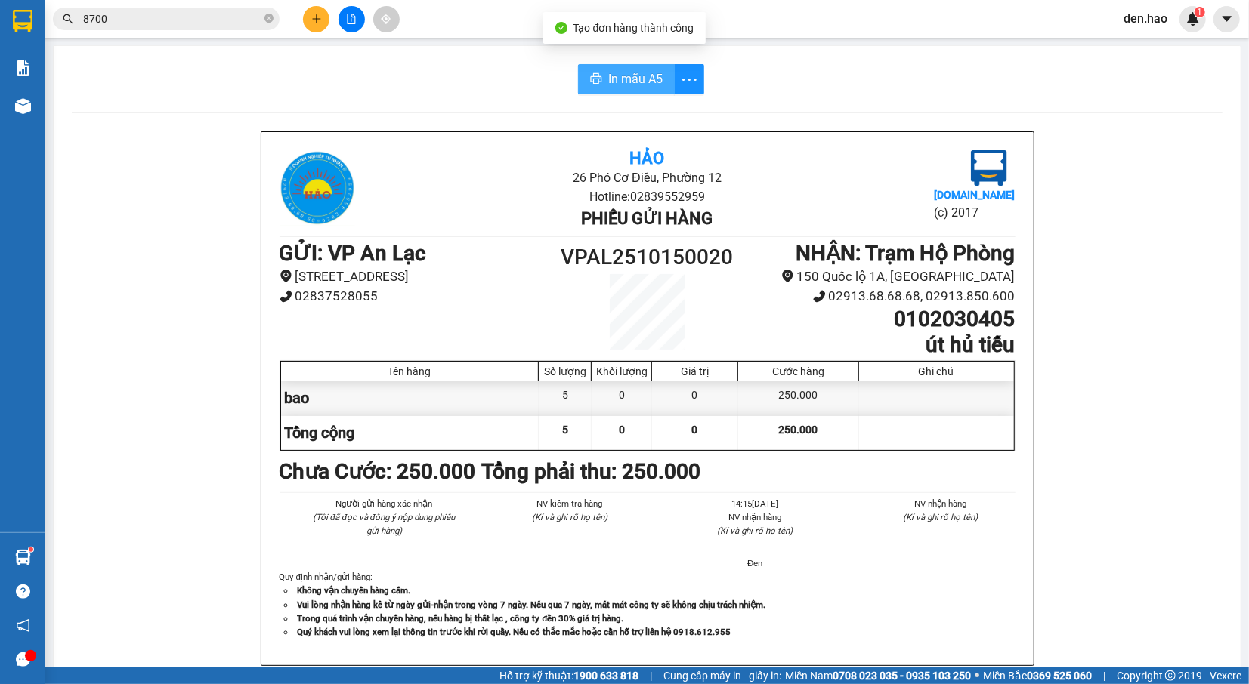
click at [621, 73] on span "In mẫu A5" at bounding box center [635, 78] width 54 height 19
click at [317, 26] on button at bounding box center [316, 19] width 26 height 26
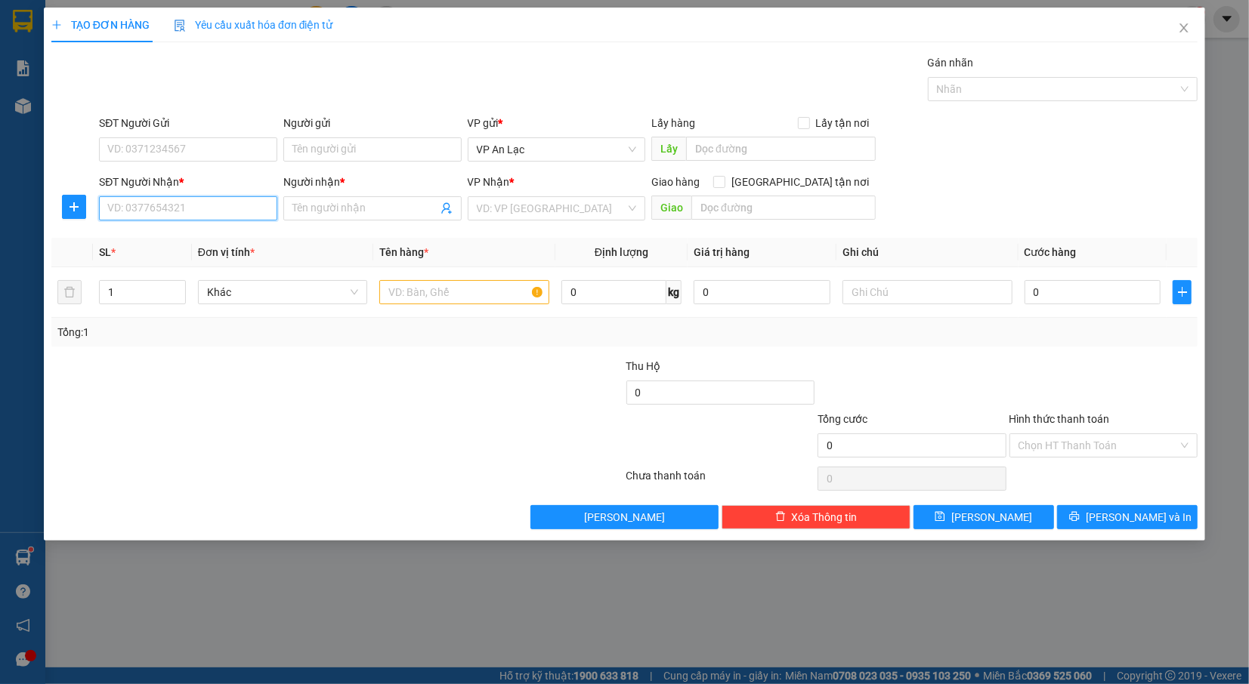
click at [242, 201] on input "SĐT Người Nhận *" at bounding box center [188, 208] width 178 height 24
click at [116, 207] on input "09376395" at bounding box center [188, 208] width 178 height 24
click at [116, 208] on input "09376395" at bounding box center [188, 208] width 178 height 24
click at [118, 208] on input "09376395" at bounding box center [188, 208] width 178 height 24
click at [221, 202] on input "091376395" at bounding box center [188, 208] width 178 height 24
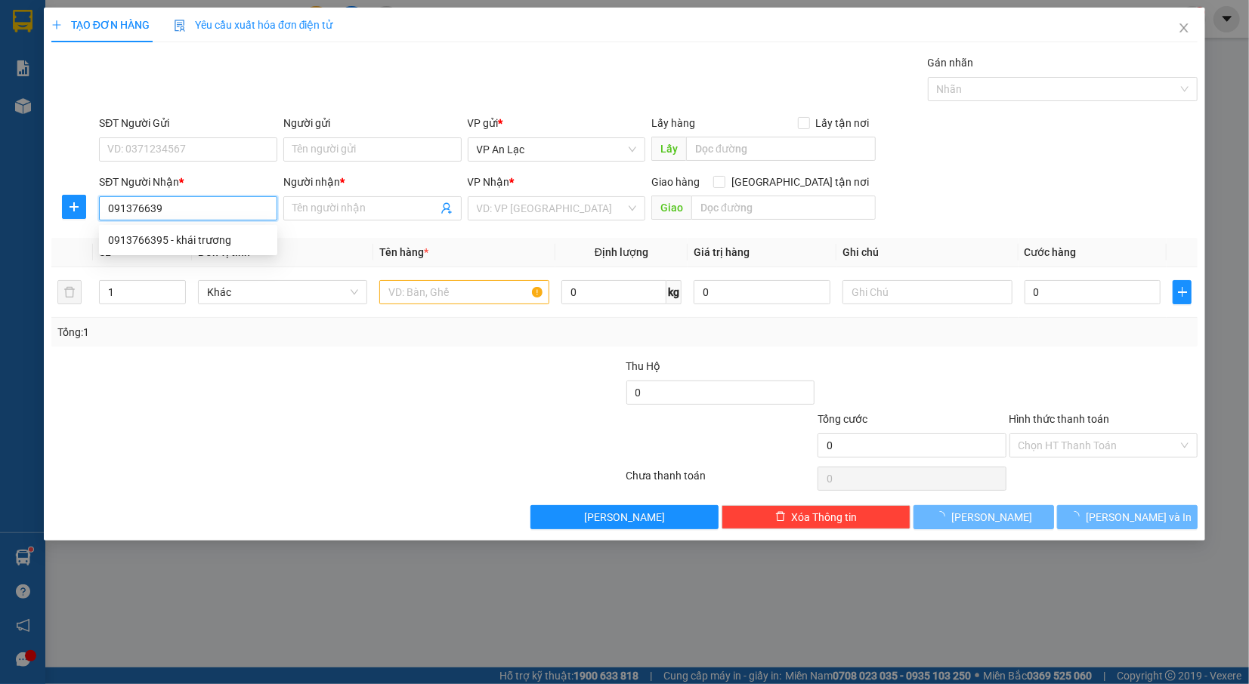
type input "0913766395"
click at [231, 243] on div "0913766395 - khái trương" at bounding box center [188, 240] width 160 height 17
type input "khái trương"
type input "40.000"
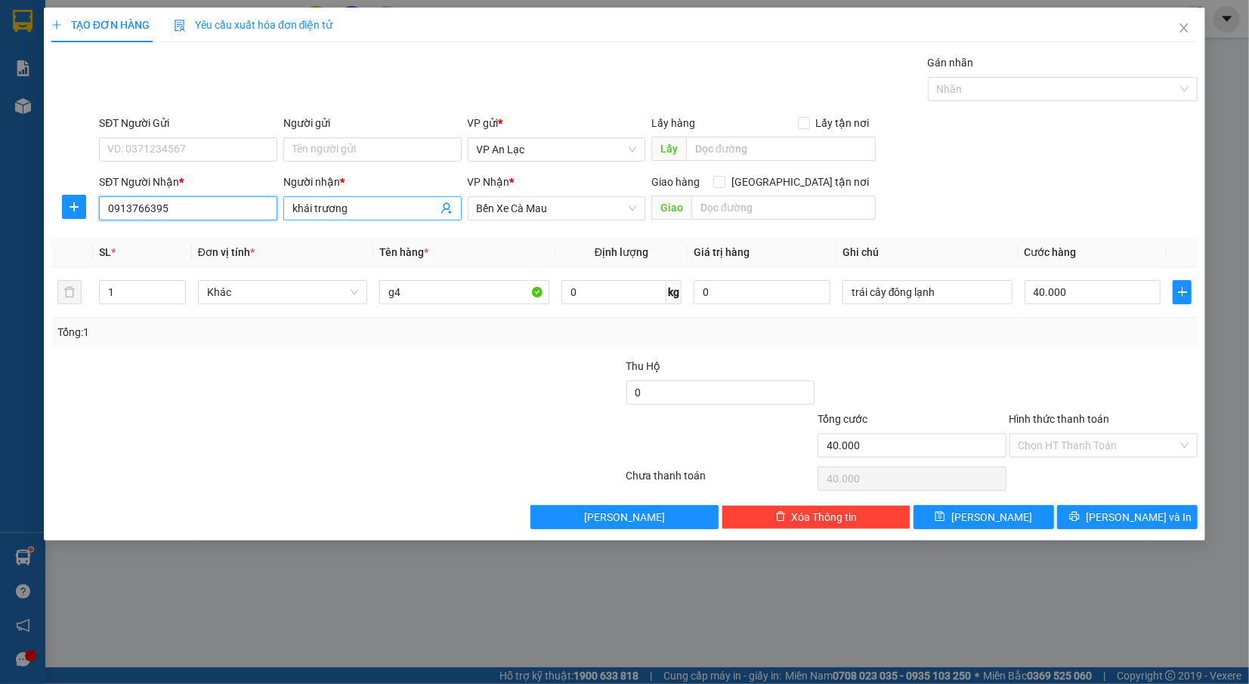
type input "0913766395"
click at [382, 199] on span "khái trương" at bounding box center [372, 208] width 178 height 24
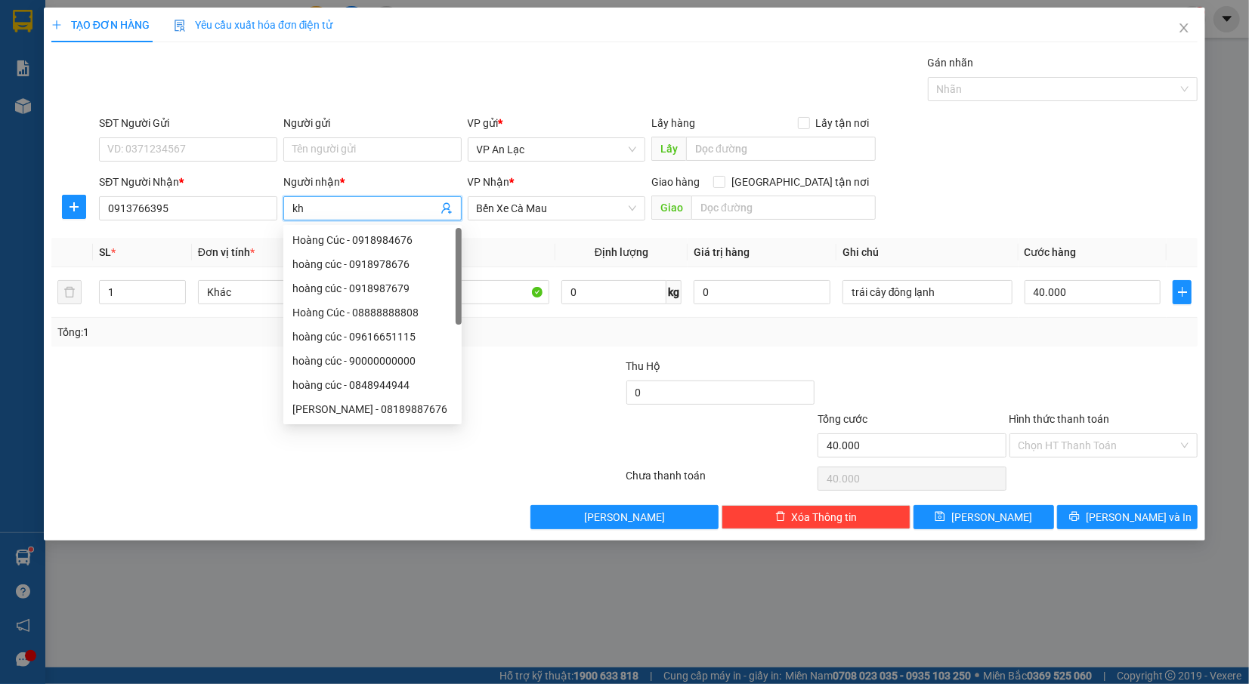
type input "k"
type input "trương"
click at [530, 239] on th "Tên hàng *" at bounding box center [464, 252] width 182 height 29
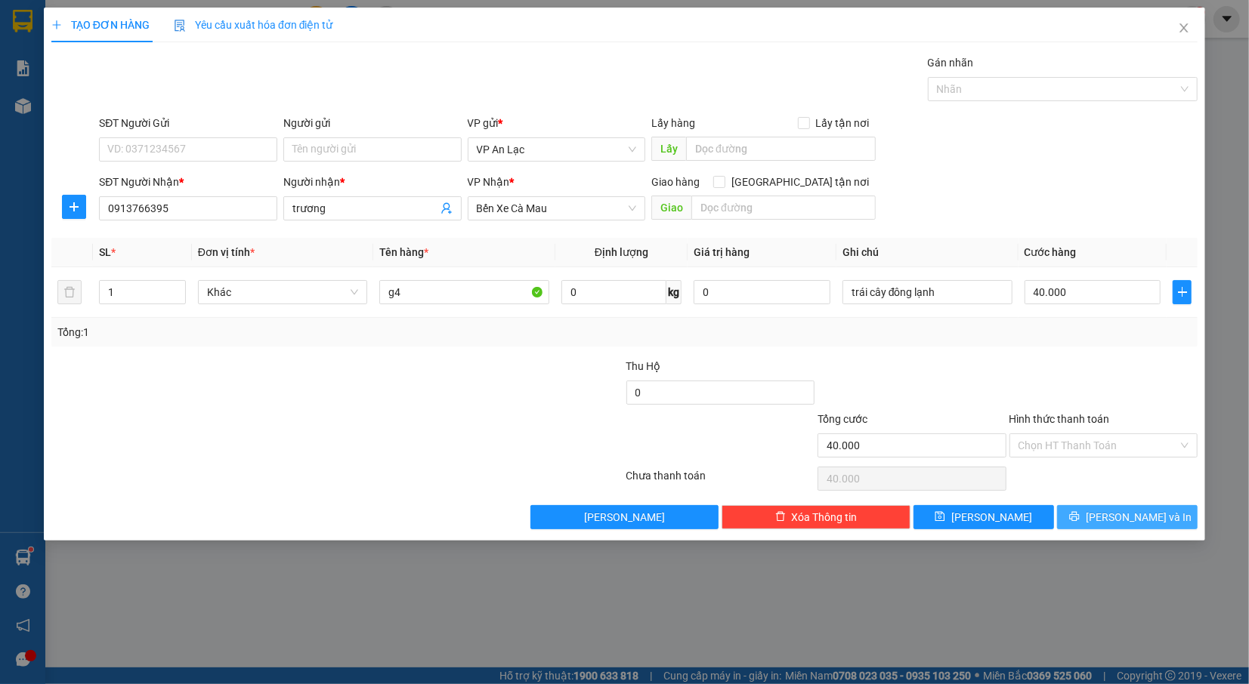
drag, startPoint x: 1106, startPoint y: 515, endPoint x: 1082, endPoint y: 512, distance: 24.4
click at [1079, 517] on icon "printer" at bounding box center [1074, 516] width 11 height 11
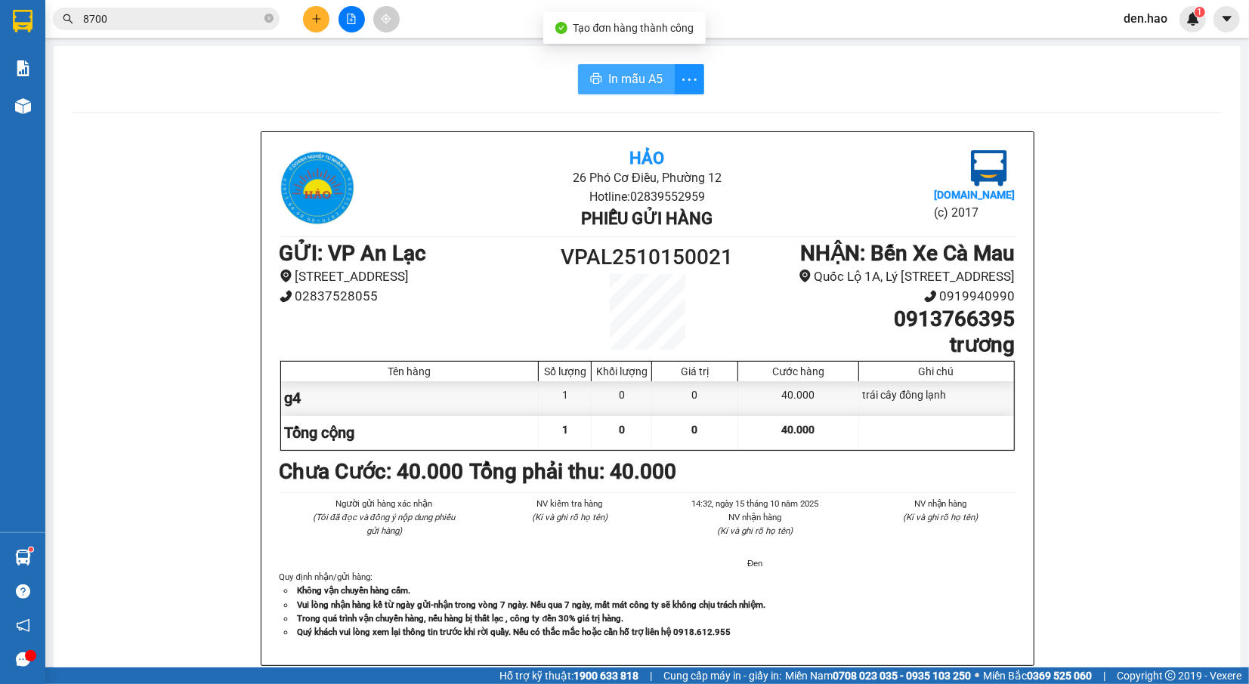
click at [645, 91] on button "In mẫu A5" at bounding box center [626, 79] width 97 height 30
click at [308, 17] on button at bounding box center [316, 19] width 26 height 26
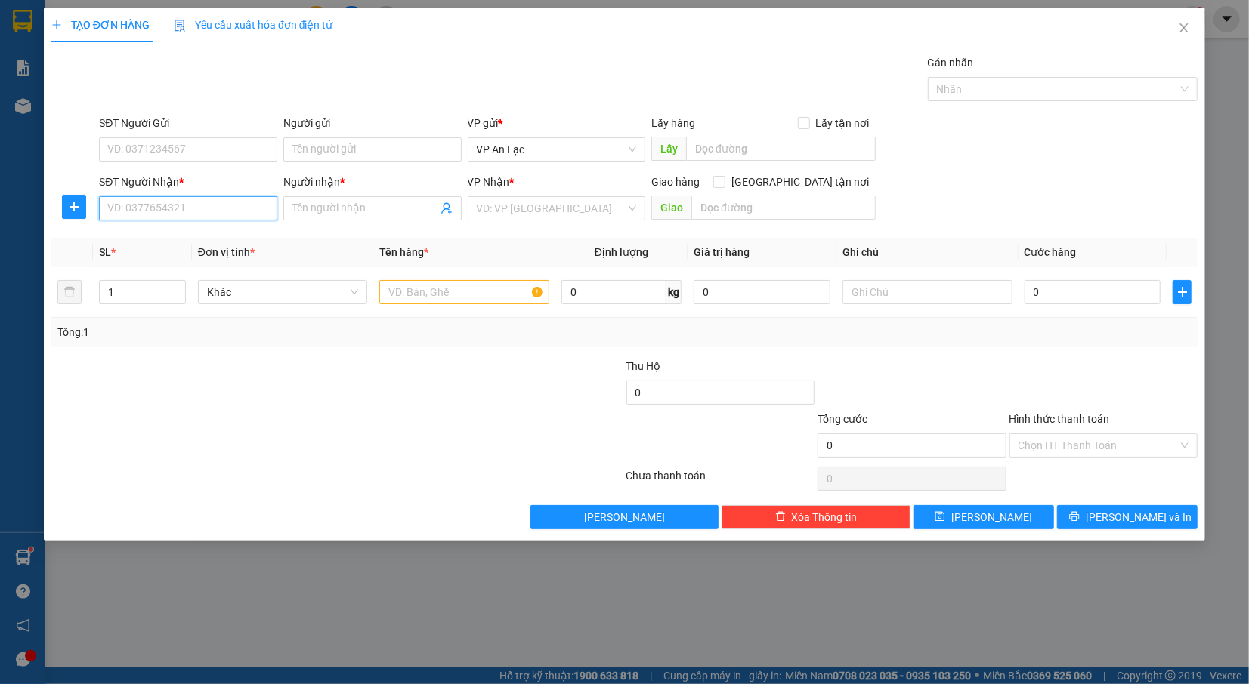
click at [224, 205] on input "SĐT Người Nhận *" at bounding box center [188, 208] width 178 height 24
type input "0000000000"
click at [364, 205] on input "Người nhận *" at bounding box center [364, 208] width 145 height 17
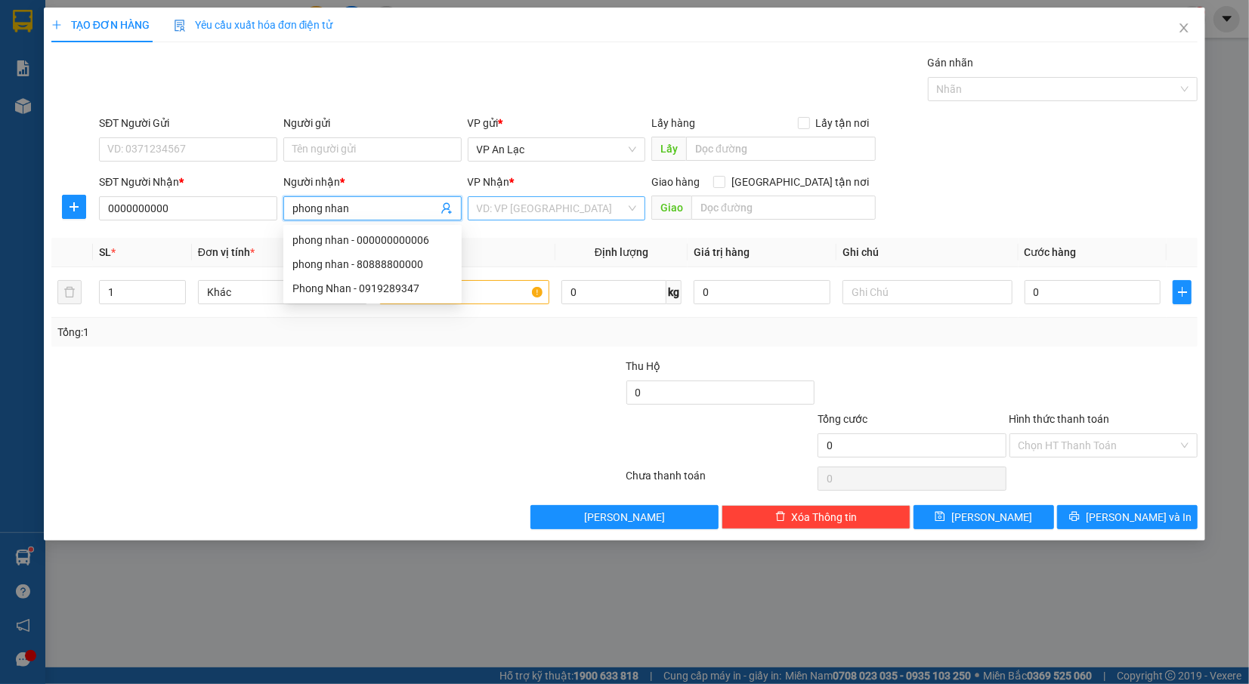
type input "phong nhan"
click at [514, 208] on input "search" at bounding box center [552, 208] width 150 height 23
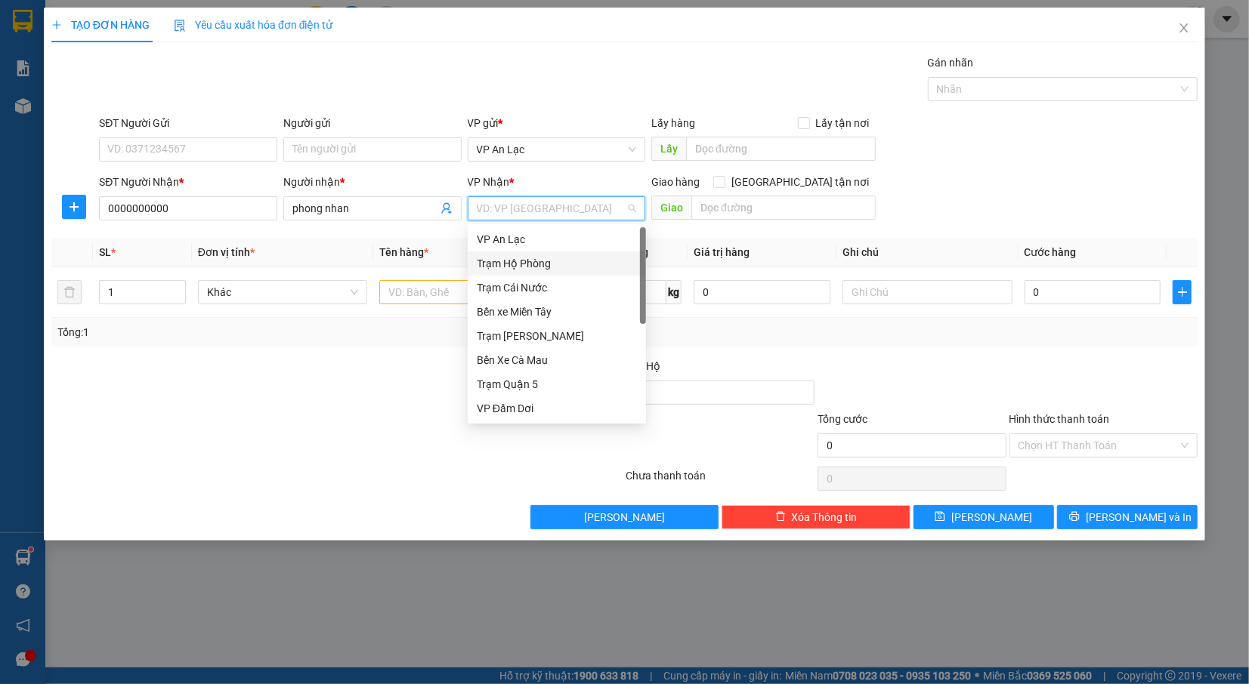
click at [563, 260] on div "Trạm Hộ Phòng" at bounding box center [557, 263] width 160 height 17
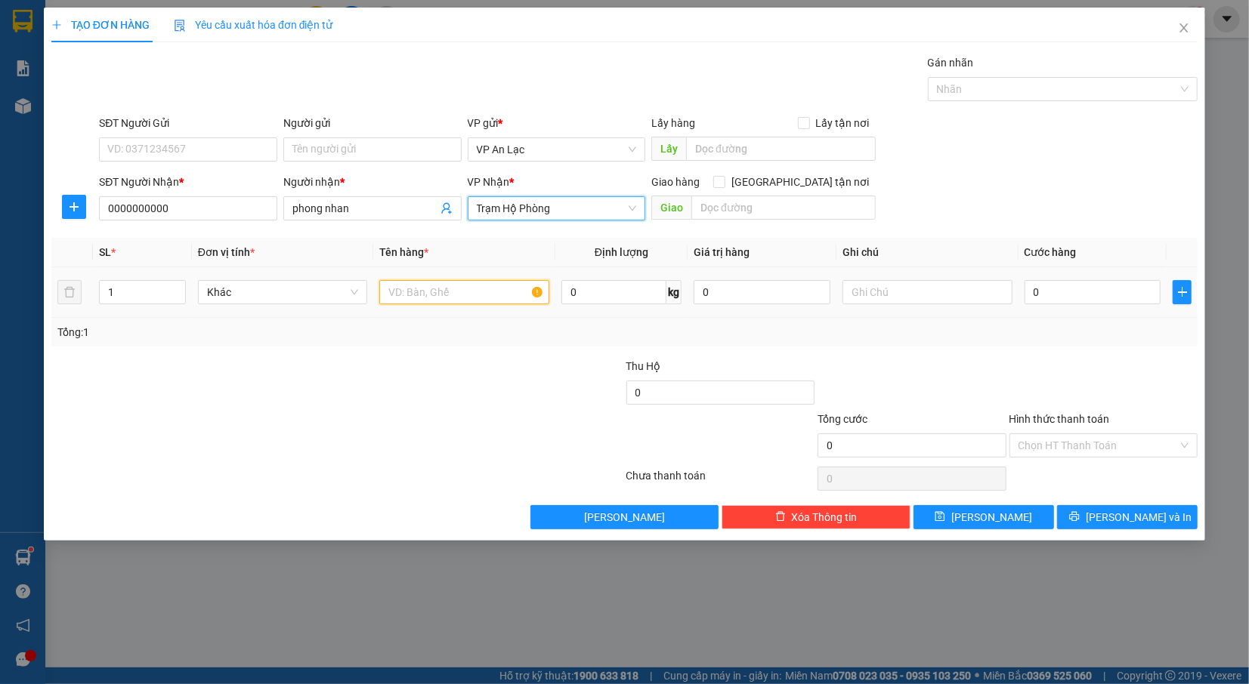
click at [472, 299] on input "text" at bounding box center [464, 292] width 170 height 24
type input "tg"
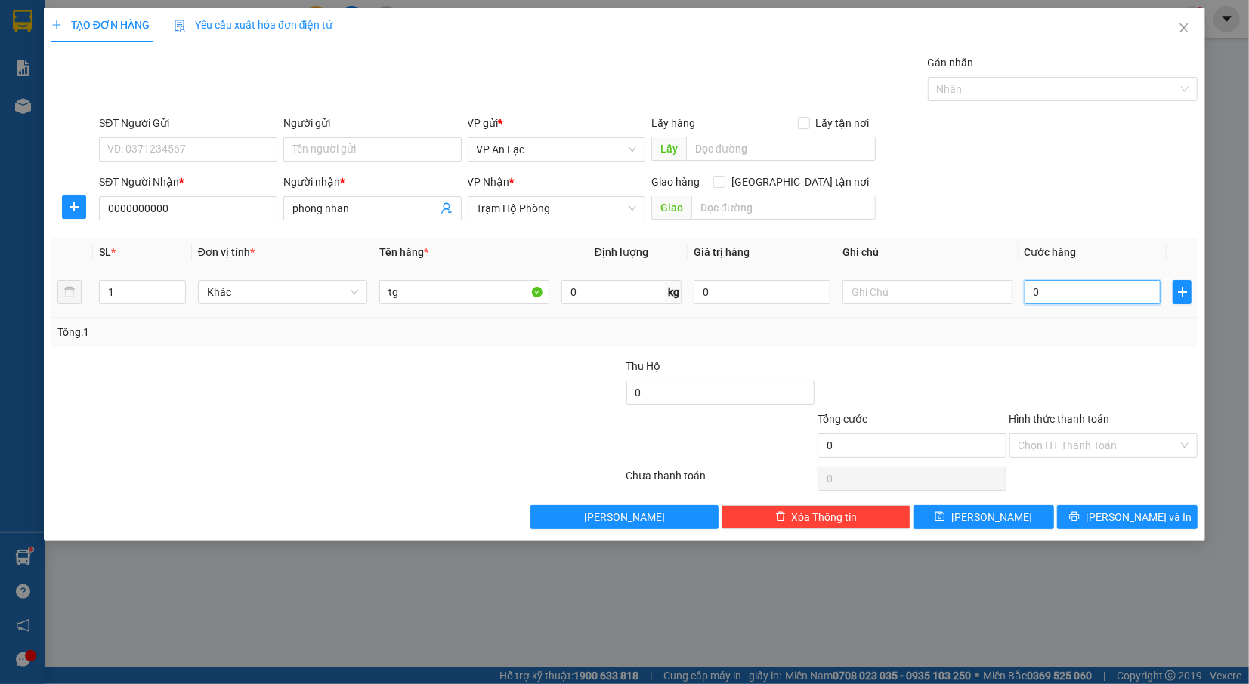
click at [1065, 288] on input "0" at bounding box center [1092, 292] width 137 height 24
type input "1"
type input "10"
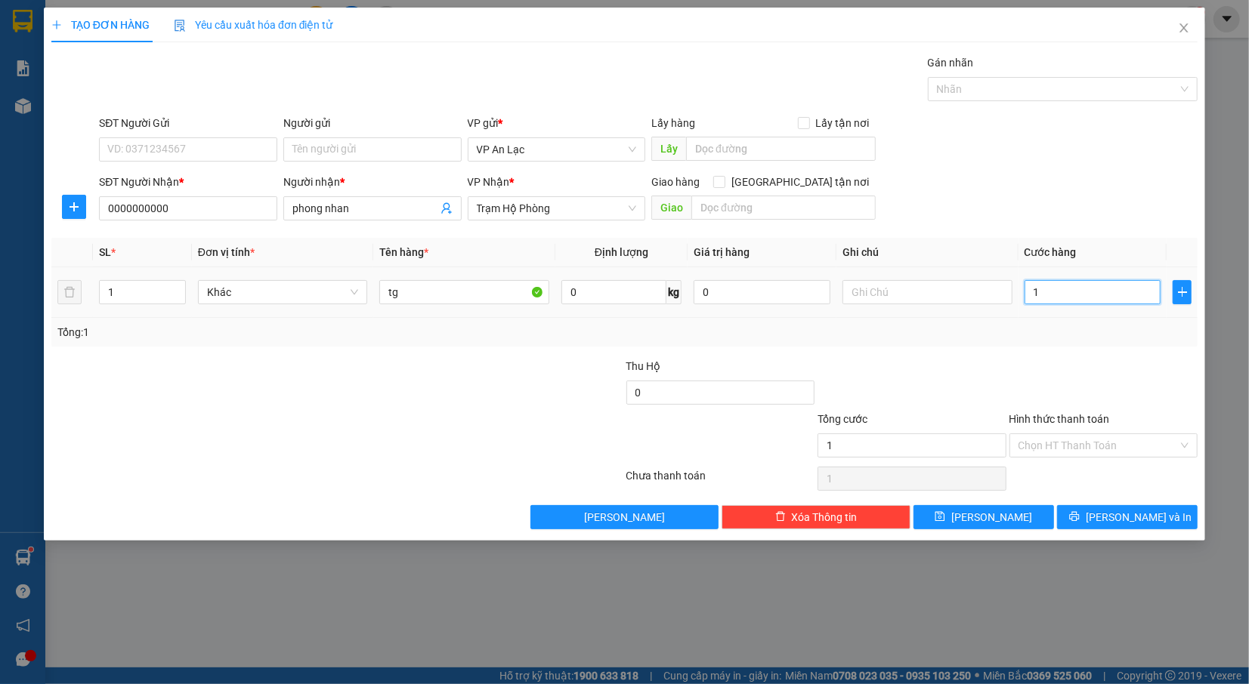
type input "10"
type input "100"
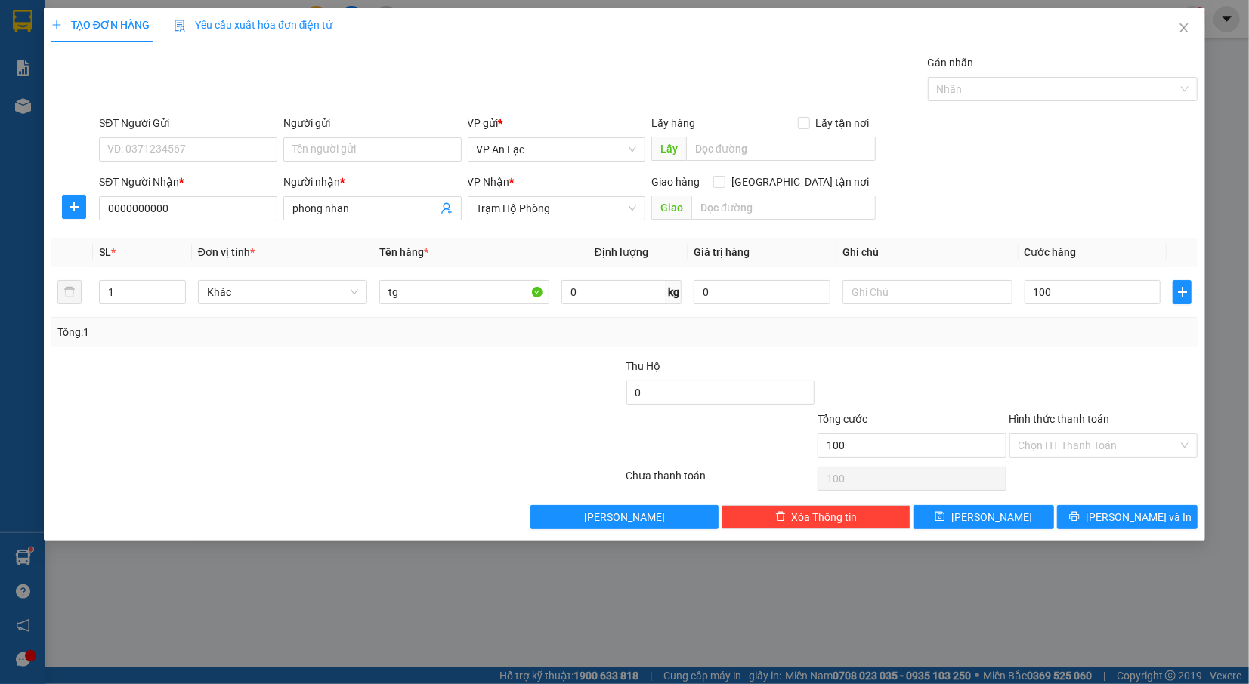
type input "100.000"
click at [1055, 148] on div "SĐT Người Gửi VD: 0371234567 Người gửi Tên người gửi VP gửi * VP [PERSON_NAME] …" at bounding box center [648, 141] width 1104 height 53
type input "2"
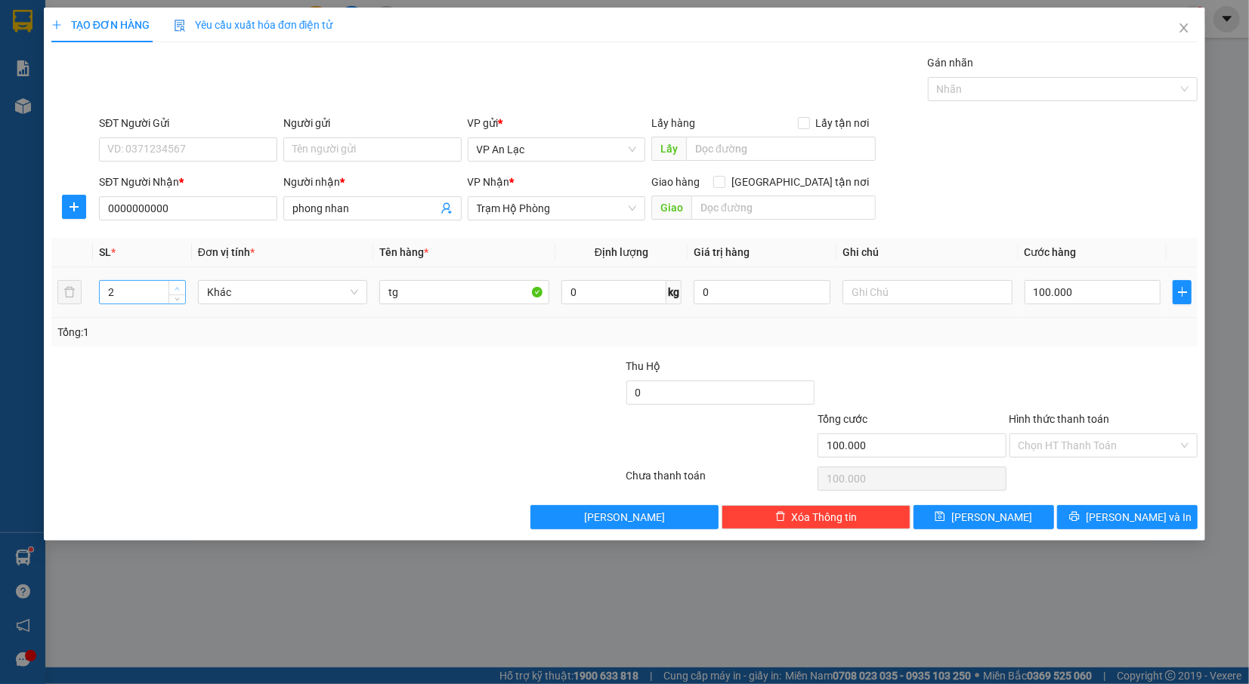
click at [175, 289] on icon "up" at bounding box center [176, 288] width 5 height 5
click at [1116, 514] on span "[PERSON_NAME] và In" at bounding box center [1138, 517] width 106 height 17
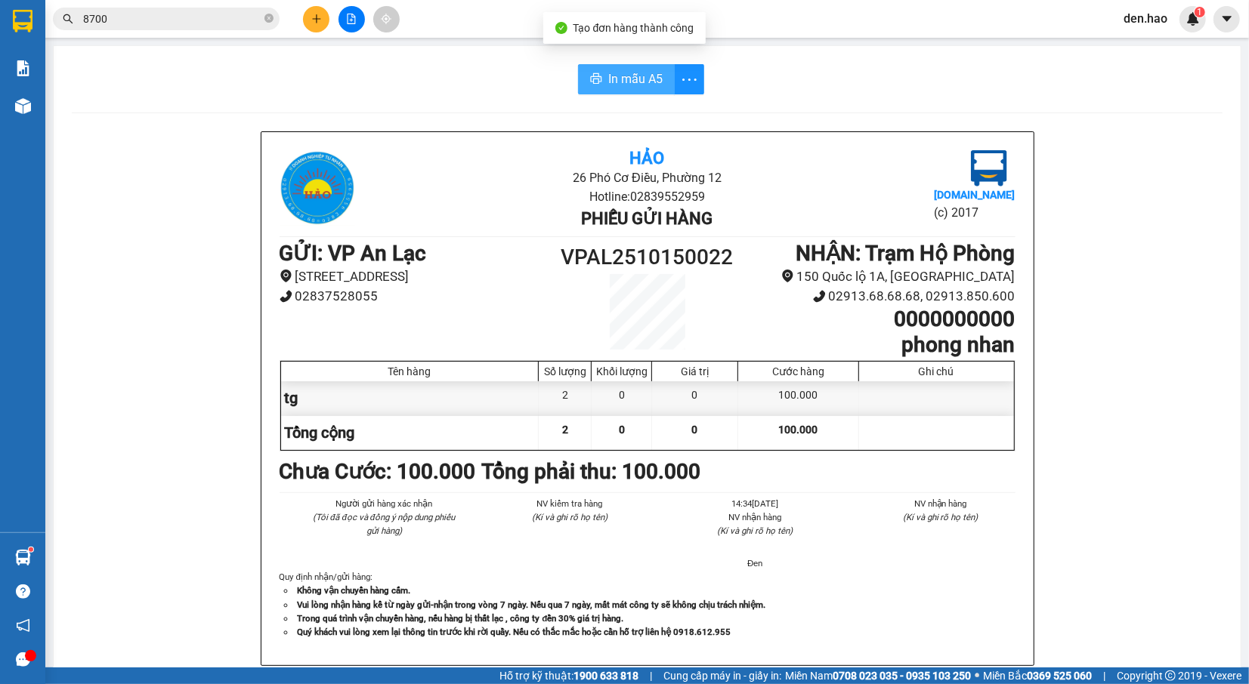
click at [641, 82] on span "In mẫu A5" at bounding box center [635, 78] width 54 height 19
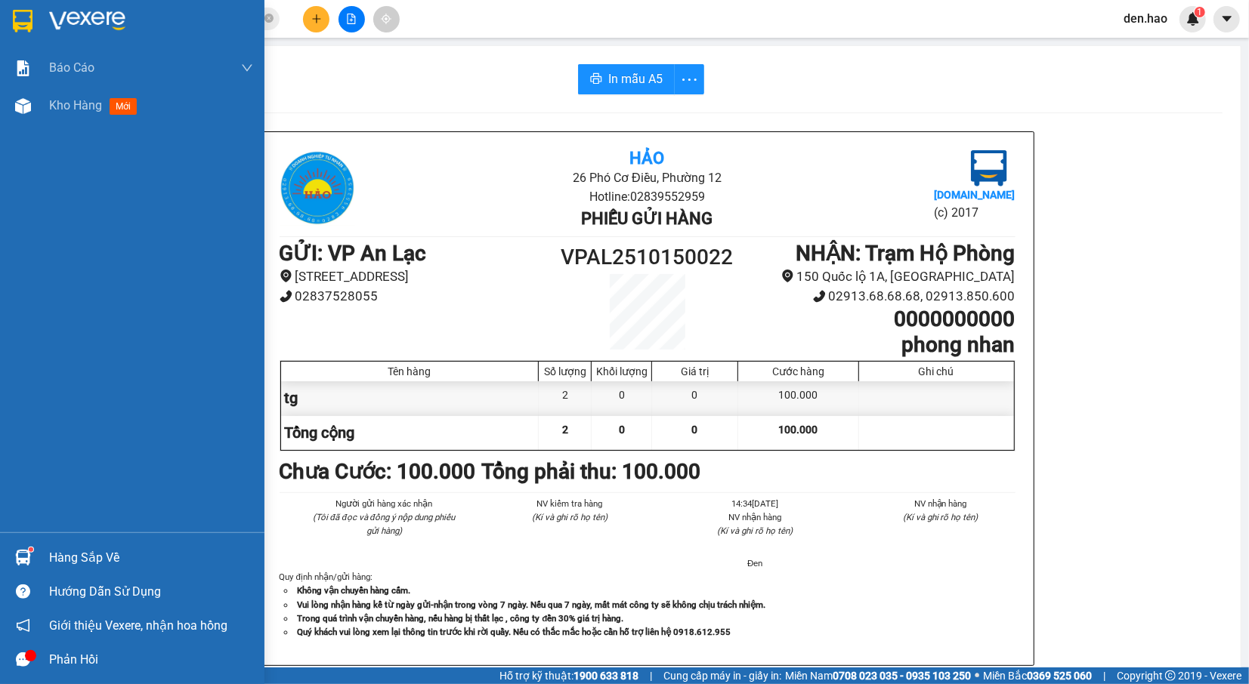
click at [42, 542] on div "Hàng sắp về Hướng dẫn sử dụng Giới thiệu Vexere, nhận hoa hồng Phản hồi" at bounding box center [132, 604] width 264 height 144
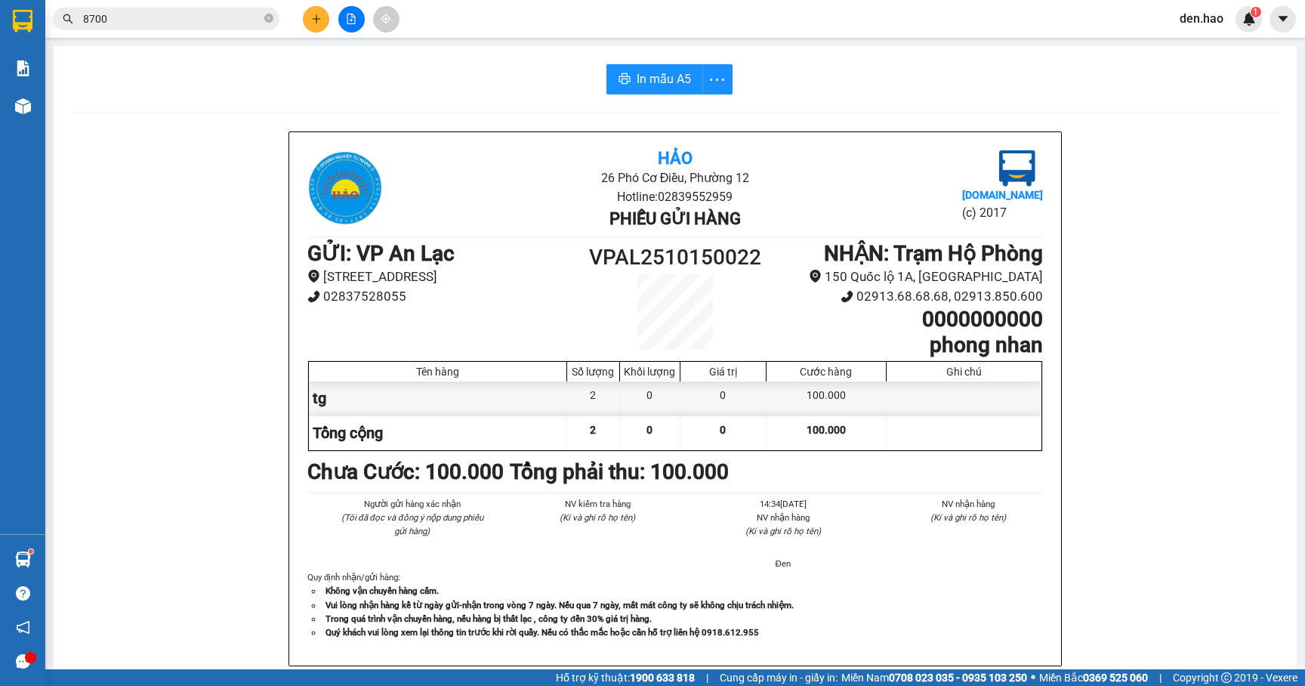
click at [1202, 282] on div "Hảo 26 Phó Cơ Điều, Phường 12 Hotline: 02839552959 Phiếu gửi hàng [DOMAIN_NAME]…" at bounding box center [675, 662] width 1207 height 1063
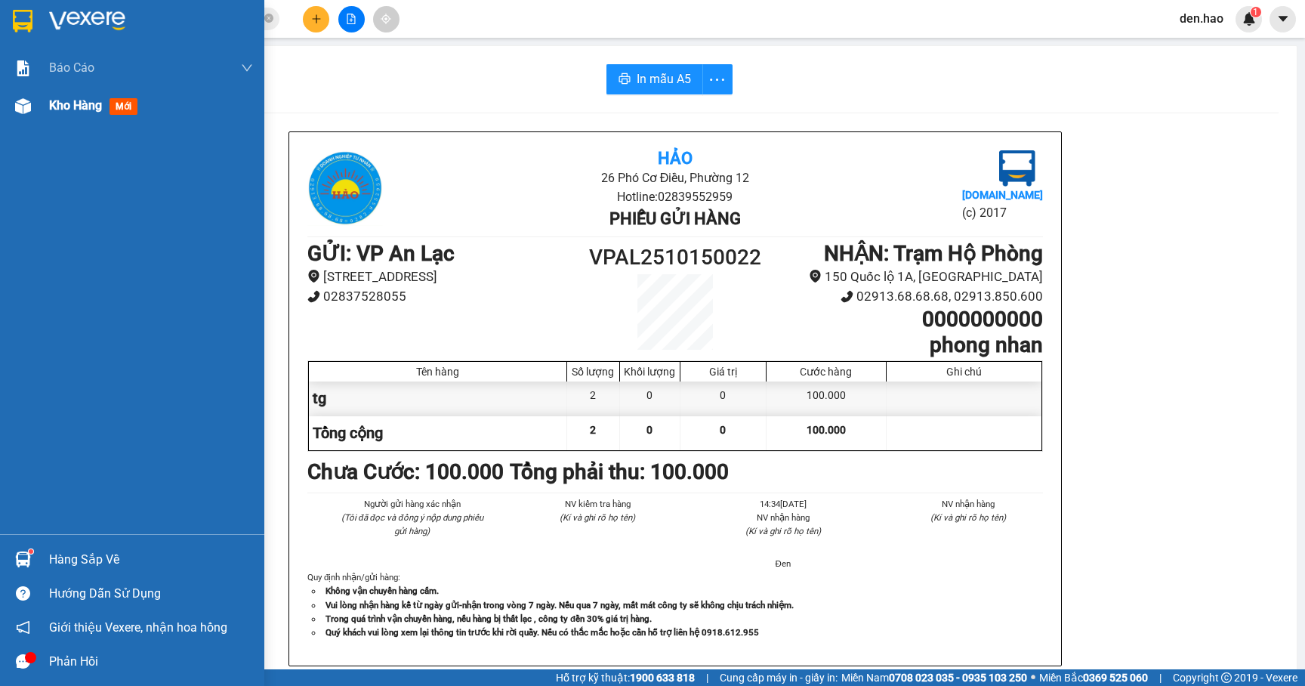
click at [46, 122] on div "Kho hàng mới" at bounding box center [132, 106] width 264 height 38
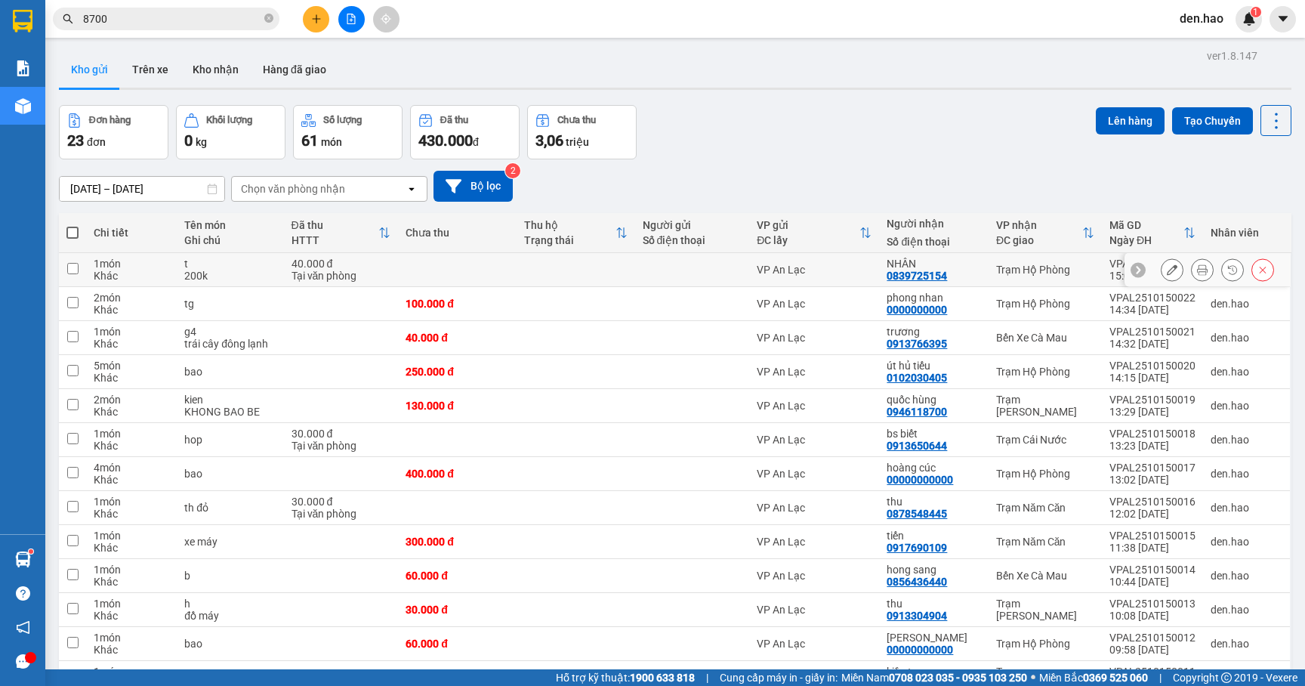
click at [1197, 269] on icon at bounding box center [1202, 269] width 11 height 11
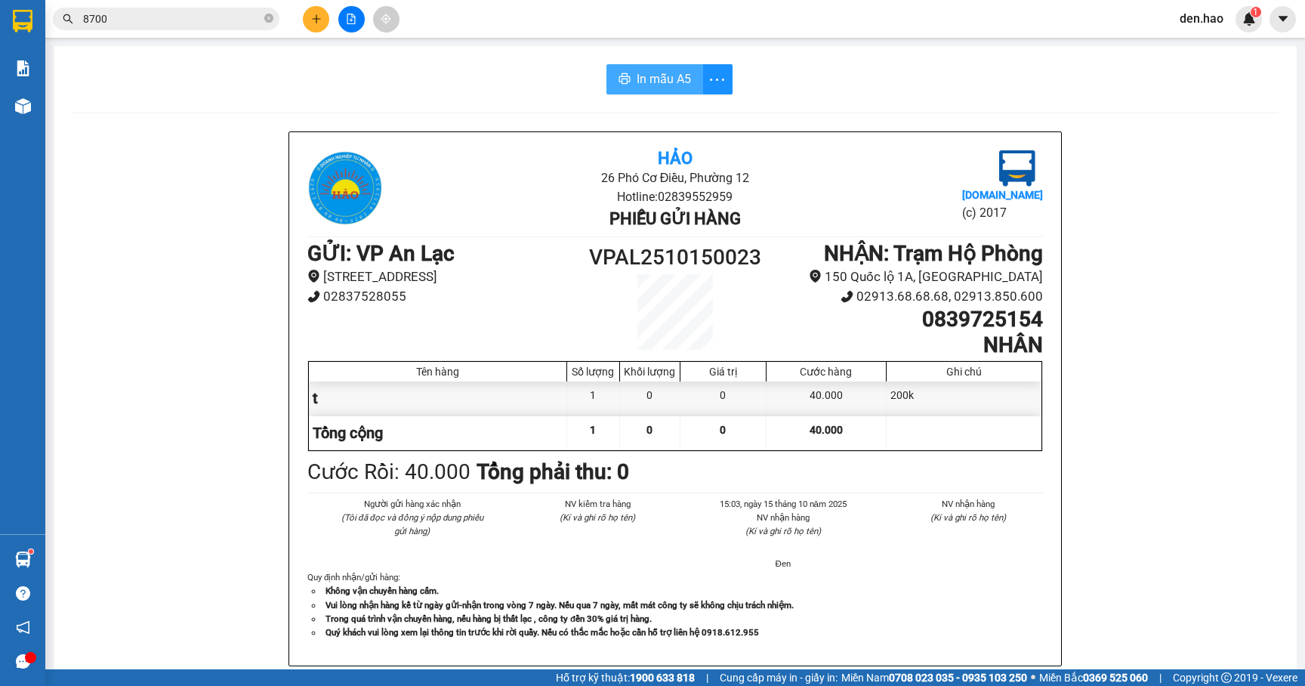
click at [647, 65] on button "In mẫu A5" at bounding box center [655, 79] width 97 height 30
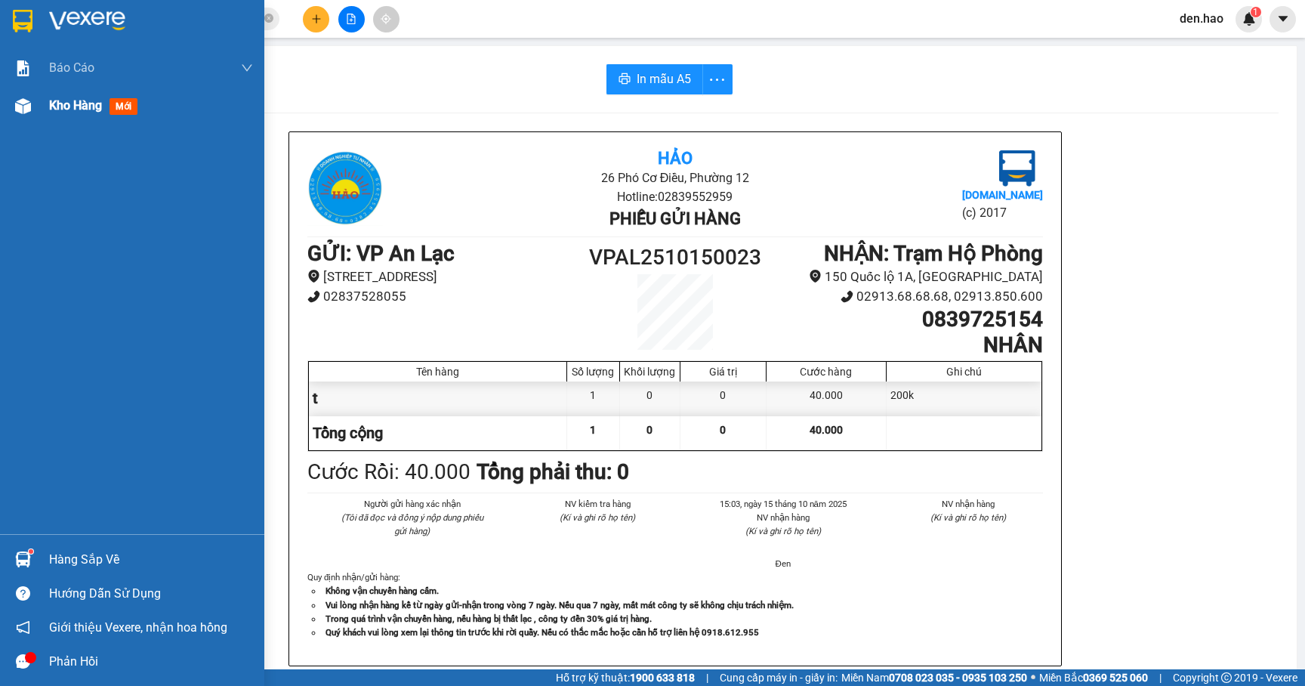
click at [86, 100] on span "Kho hàng" at bounding box center [75, 105] width 53 height 14
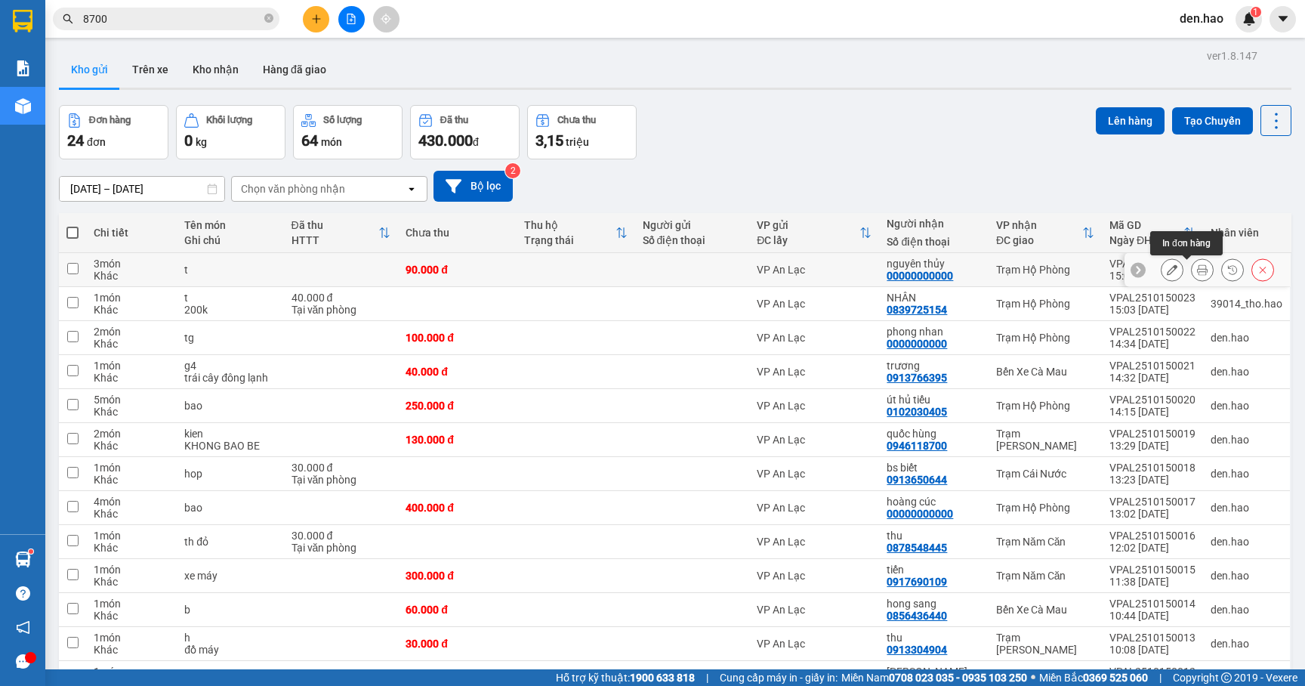
click at [1194, 273] on button at bounding box center [1202, 270] width 21 height 26
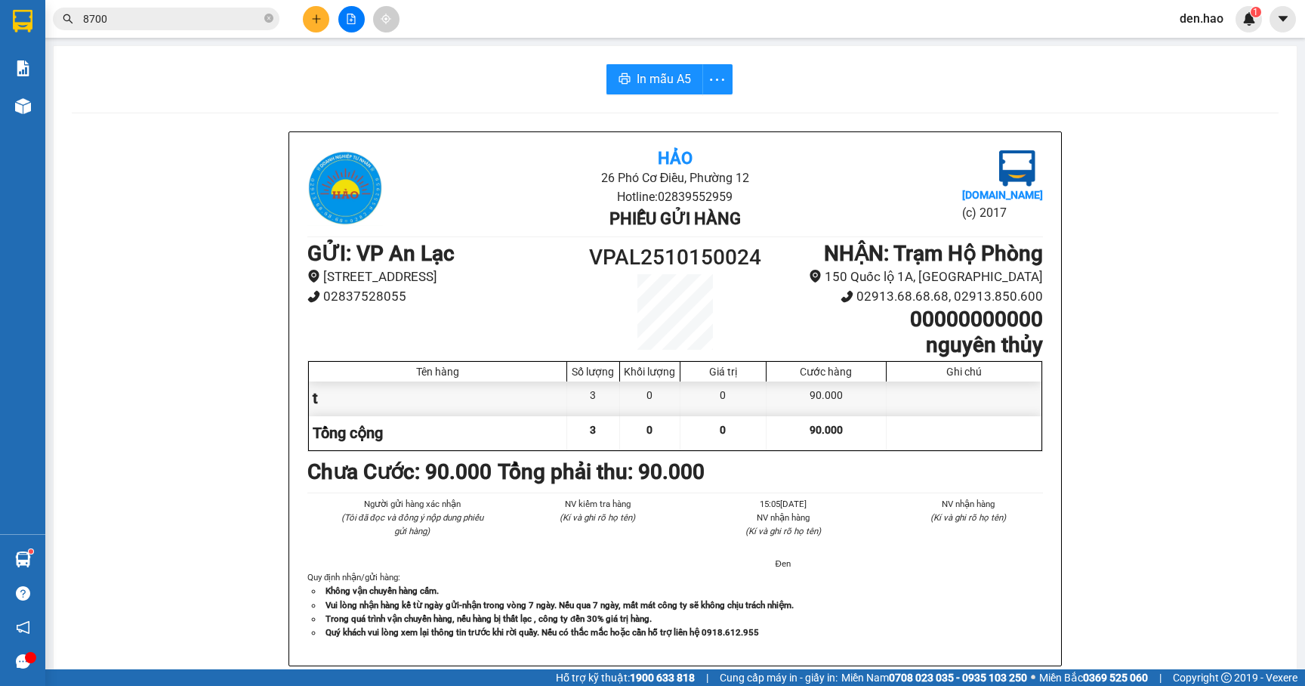
click at [644, 61] on div "In mẫu A5 Hảo 26 Phó Cơ Điều, Phường 12 Hotline: 02839552959 Phiếu gửi hàng [DO…" at bounding box center [675, 629] width 1243 height 1166
drag, startPoint x: 647, startPoint y: 67, endPoint x: 665, endPoint y: 71, distance: 19.3
click at [647, 68] on button "In mẫu A5" at bounding box center [655, 79] width 97 height 30
click at [952, 660] on div "Hảo 26 Phó Cơ Điều, Phường 12 Hotline: 02839552959 Phiếu gửi hàng [DOMAIN_NAME]…" at bounding box center [675, 398] width 772 height 533
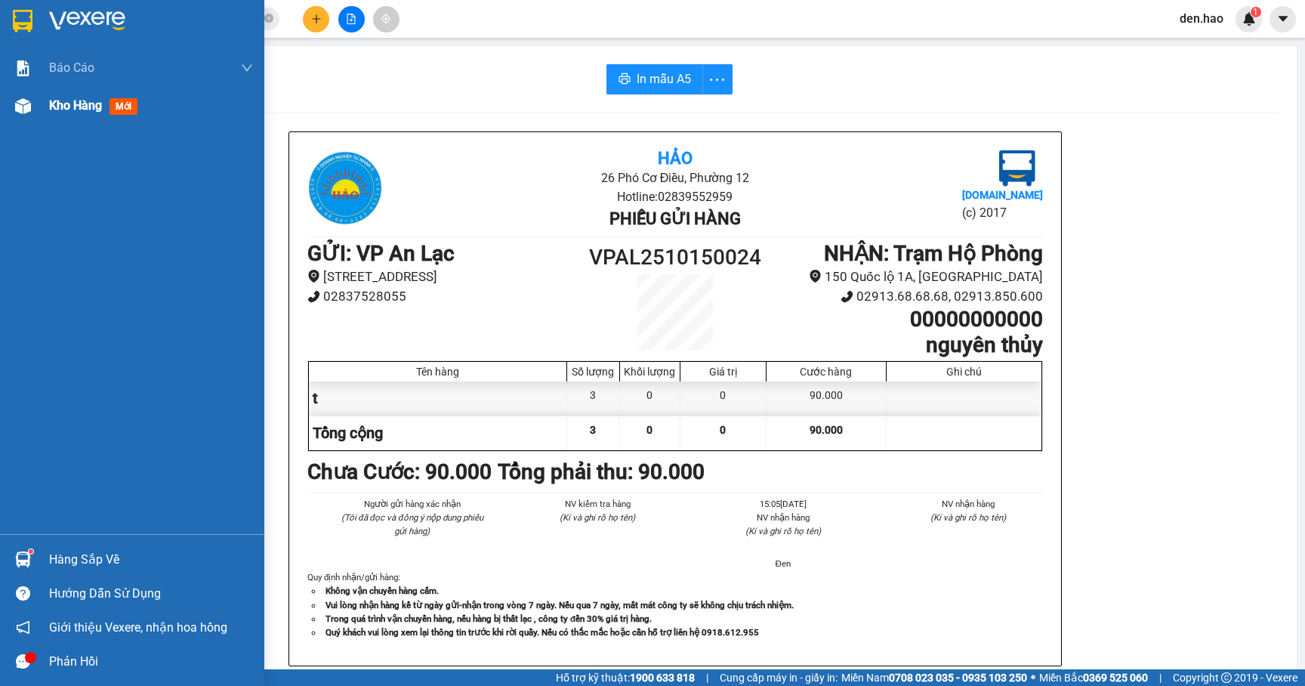
click at [94, 110] on span "Kho hàng" at bounding box center [75, 105] width 53 height 14
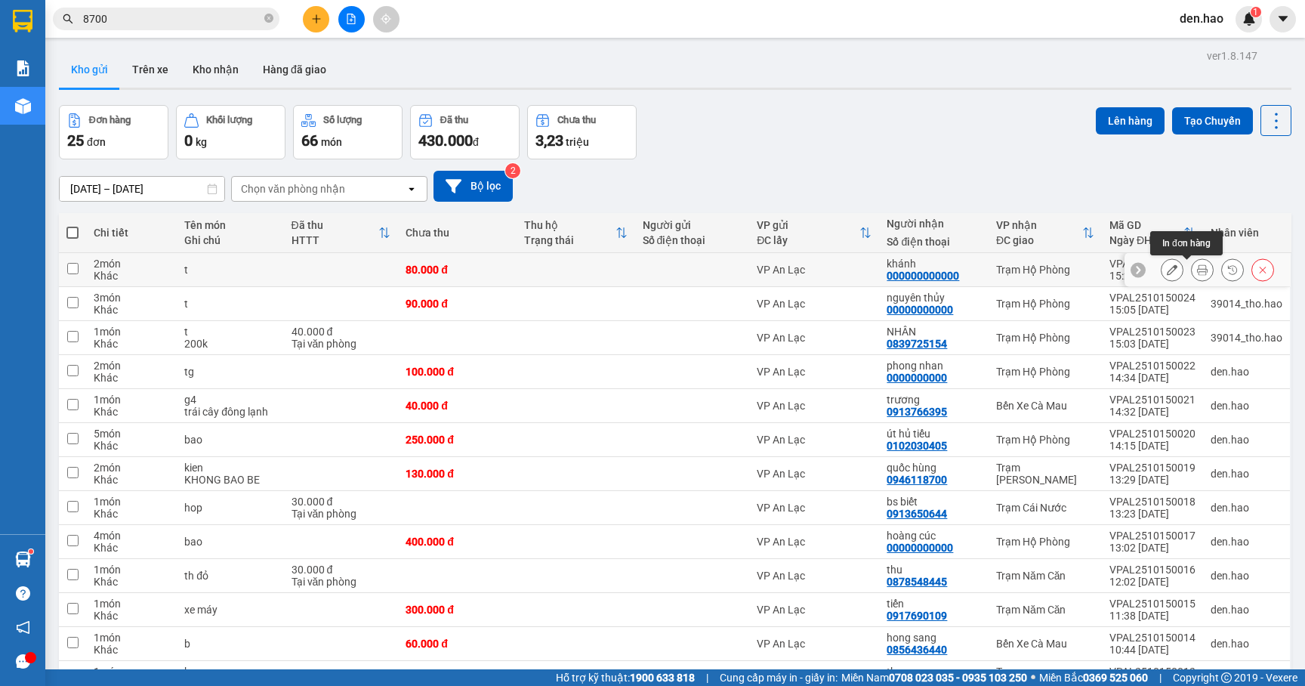
click at [1197, 267] on icon at bounding box center [1202, 269] width 11 height 11
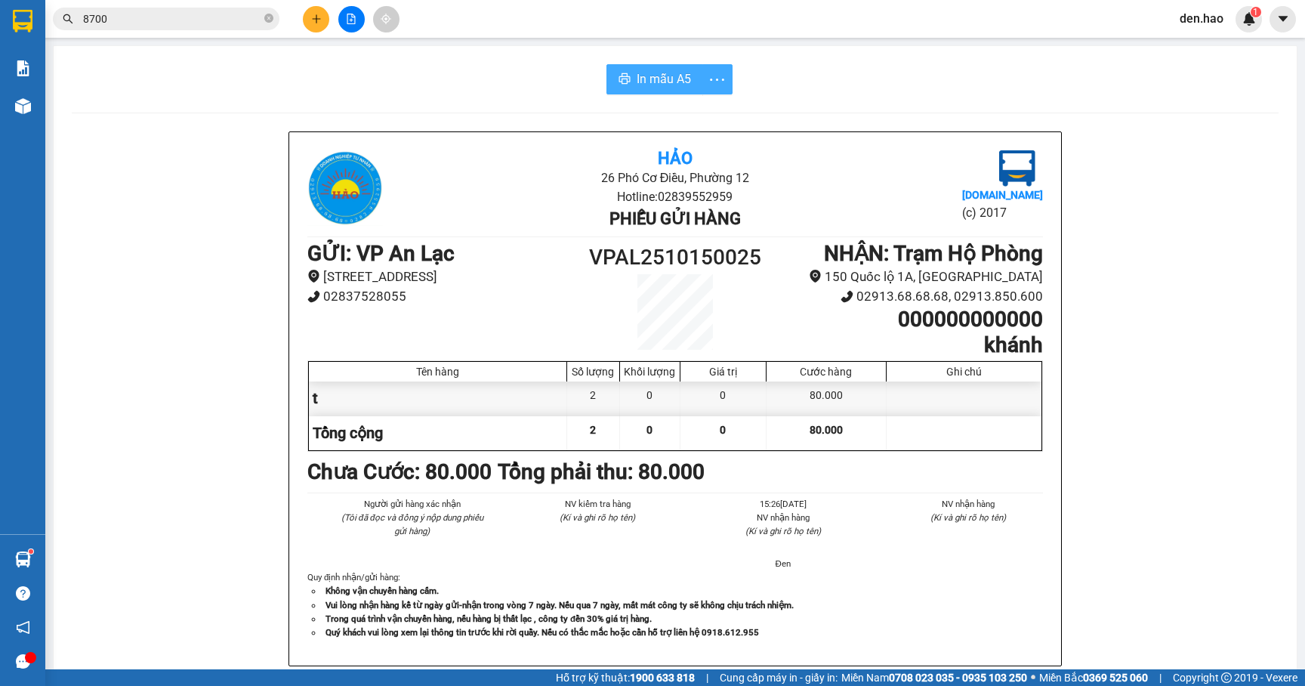
click at [663, 76] on span "In mẫu A5" at bounding box center [664, 78] width 54 height 19
click at [619, 85] on icon "printer" at bounding box center [625, 79] width 12 height 12
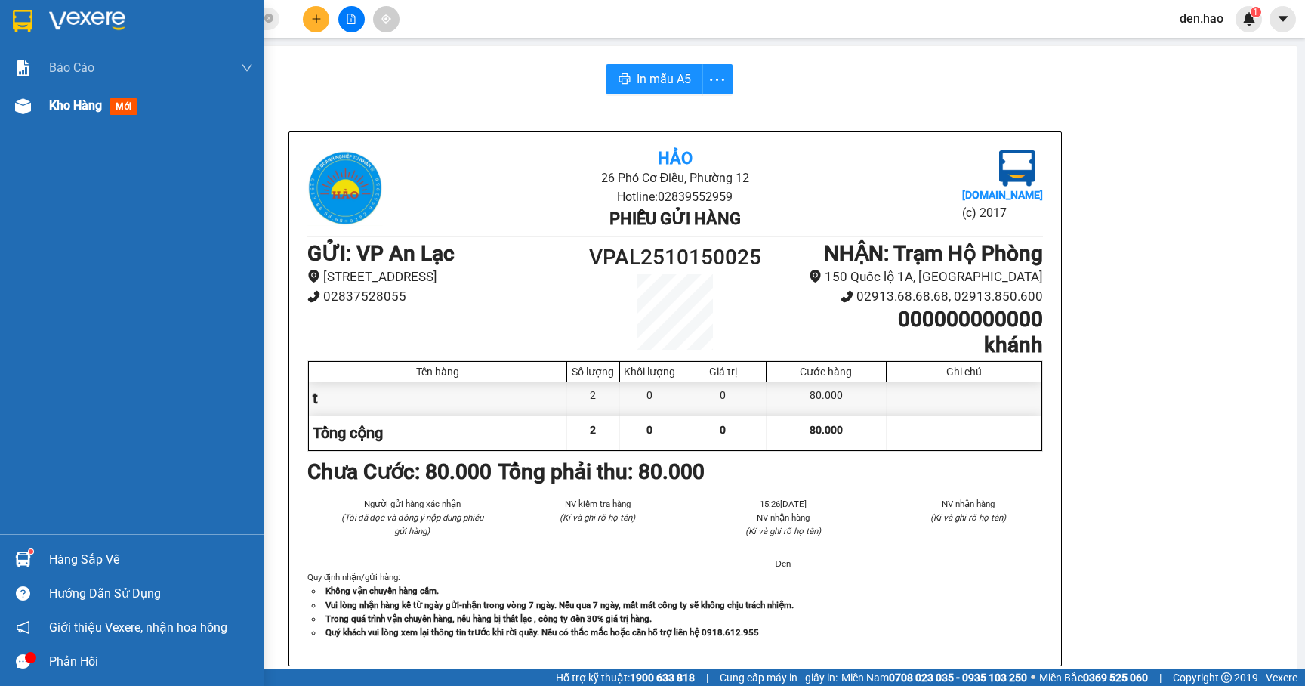
click at [43, 106] on div "Kho hàng mới" at bounding box center [132, 106] width 264 height 38
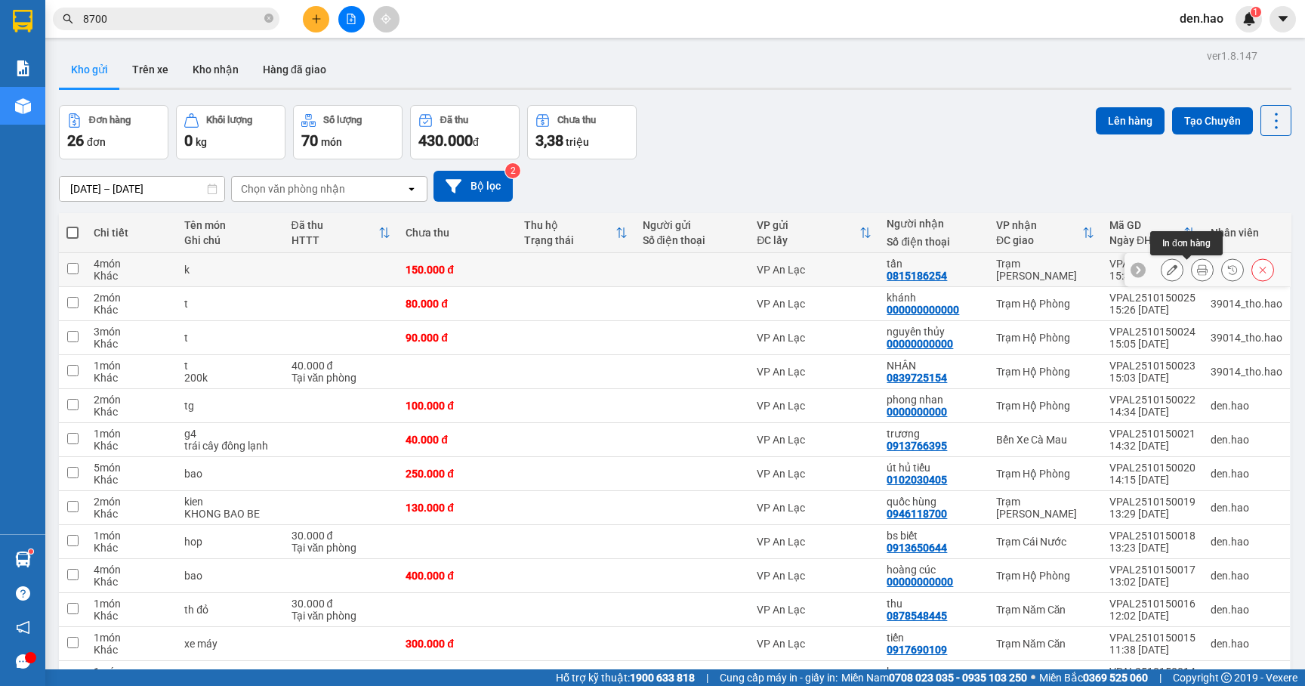
click at [1197, 270] on icon at bounding box center [1202, 269] width 11 height 11
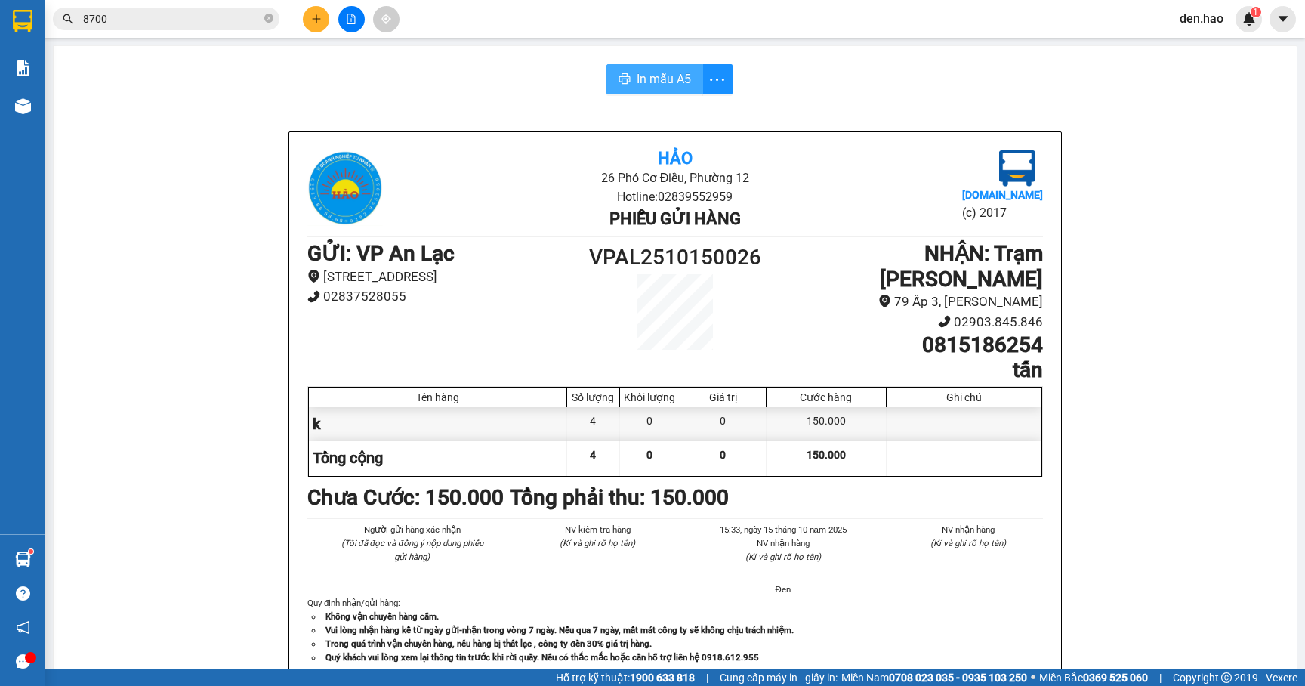
click at [653, 80] on span "In mẫu A5" at bounding box center [664, 78] width 54 height 19
click at [653, 88] on span "In mẫu A5" at bounding box center [664, 78] width 54 height 19
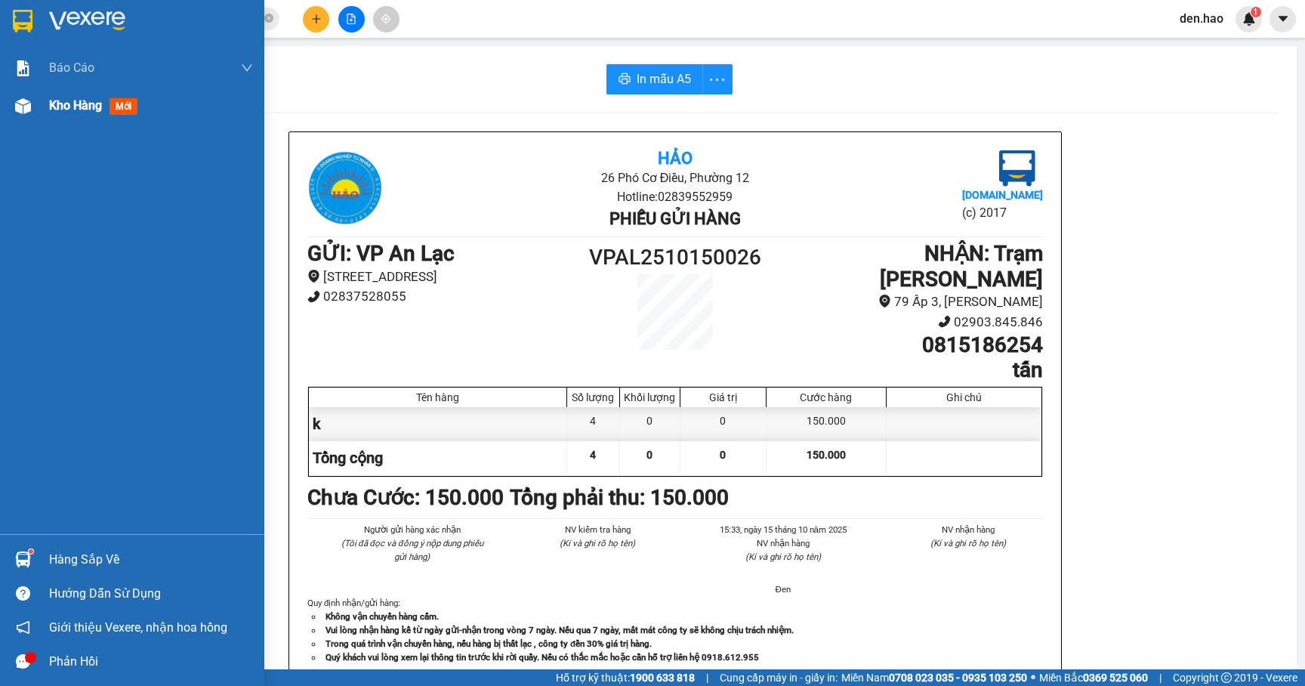
click at [70, 98] on span "Kho hàng" at bounding box center [75, 105] width 53 height 14
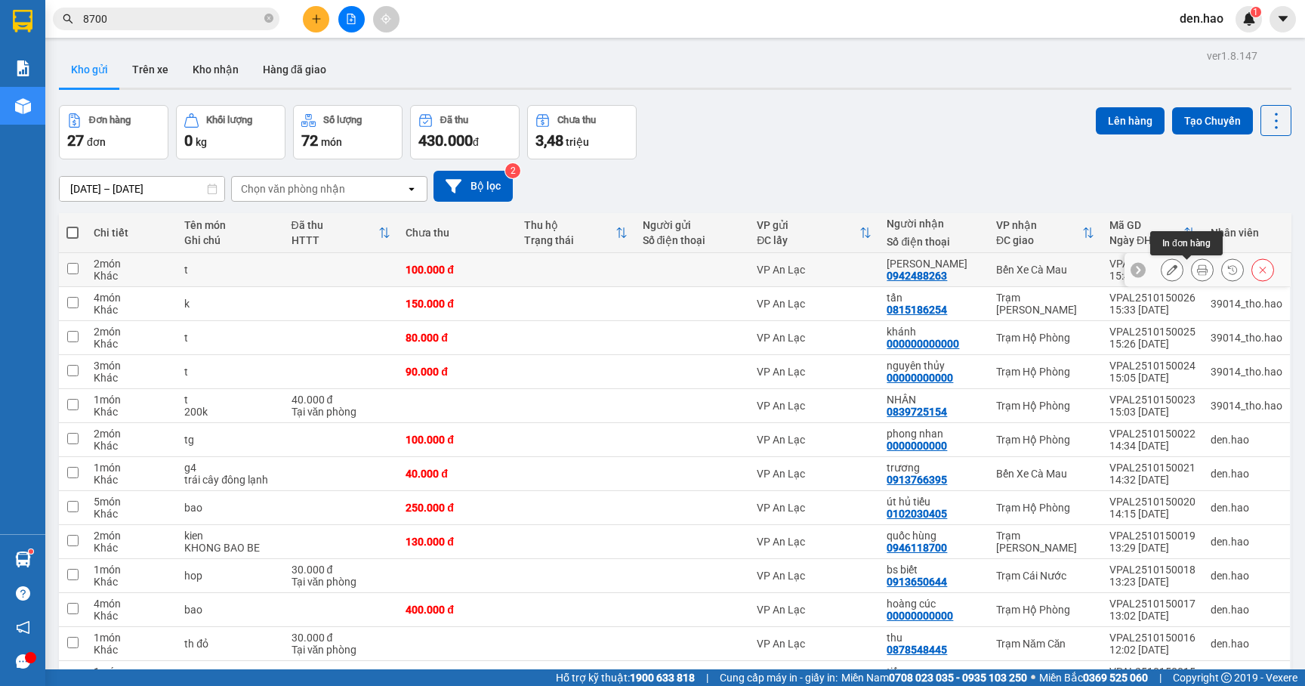
click at [1197, 266] on icon at bounding box center [1202, 269] width 11 height 11
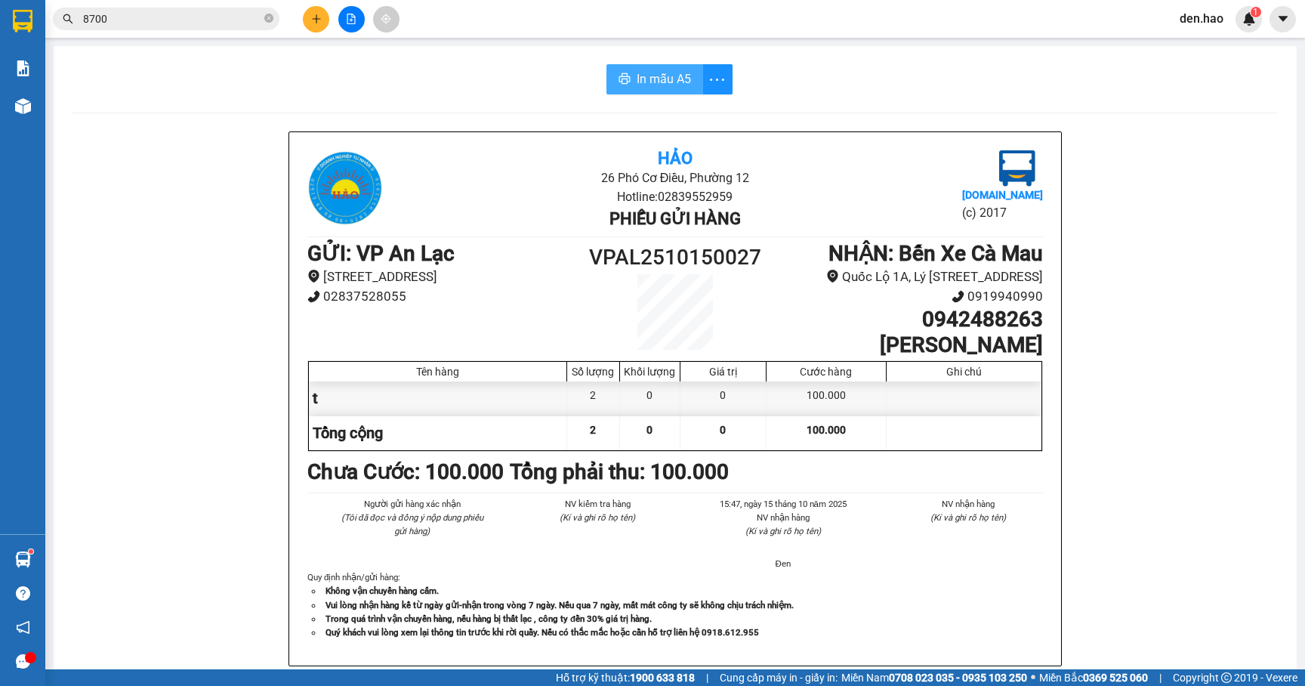
click at [659, 79] on span "In mẫu A5" at bounding box center [664, 78] width 54 height 19
drag, startPoint x: 662, startPoint y: 77, endPoint x: 781, endPoint y: 86, distance: 119.7
click at [662, 76] on span "In mẫu A5" at bounding box center [664, 78] width 54 height 19
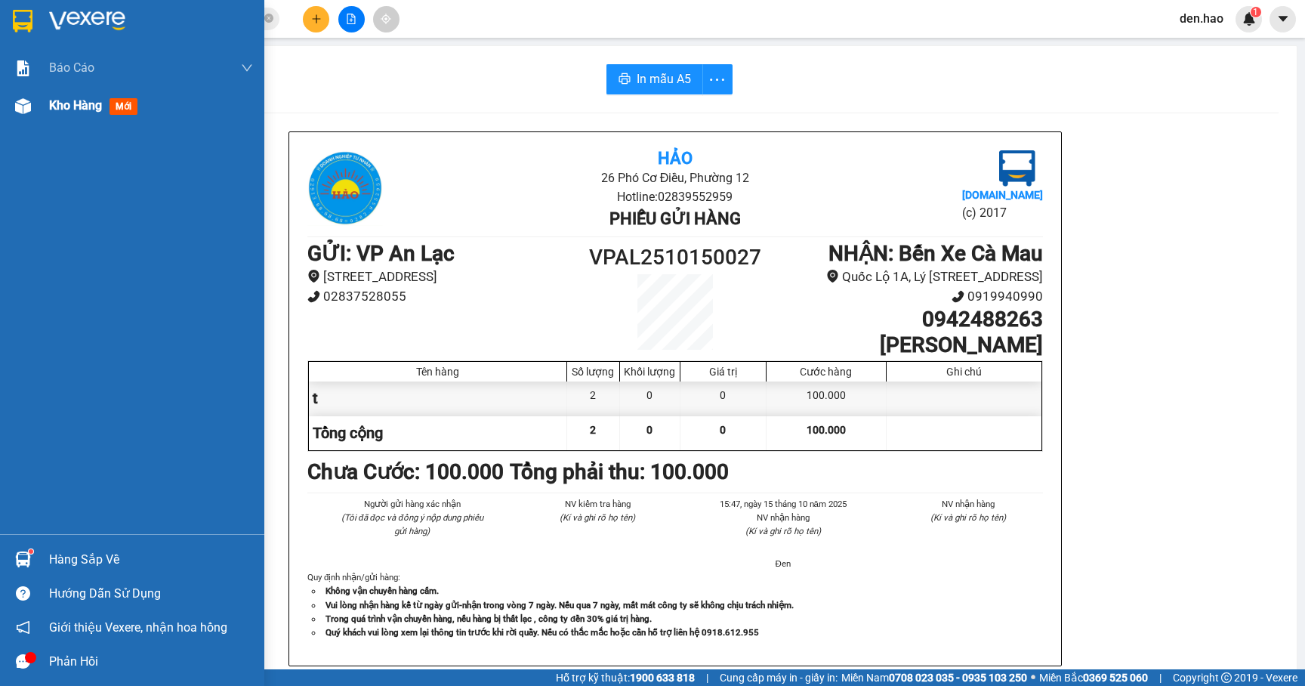
click at [76, 106] on span "Kho hàng" at bounding box center [75, 105] width 53 height 14
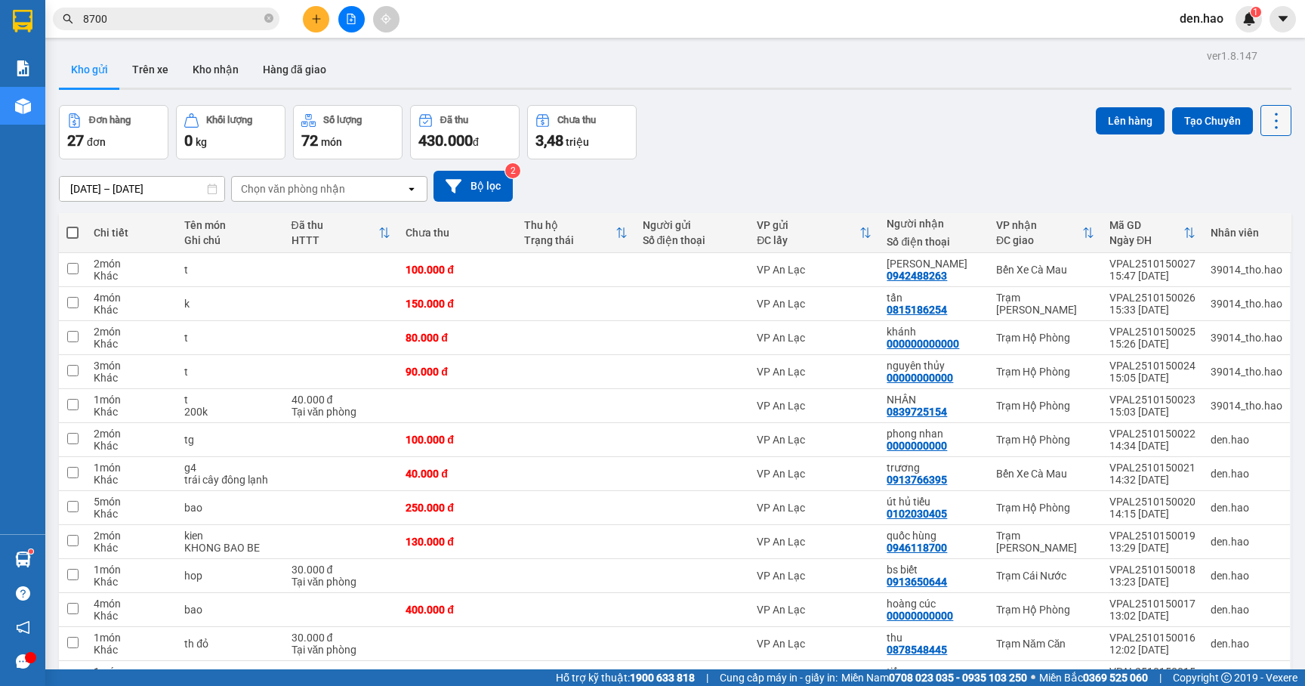
drag, startPoint x: 1273, startPoint y: 118, endPoint x: 1270, endPoint y: 125, distance: 8.1
click at [1248, 119] on button at bounding box center [1276, 120] width 31 height 31
click at [1239, 213] on span "Làm mới" at bounding box center [1240, 215] width 42 height 15
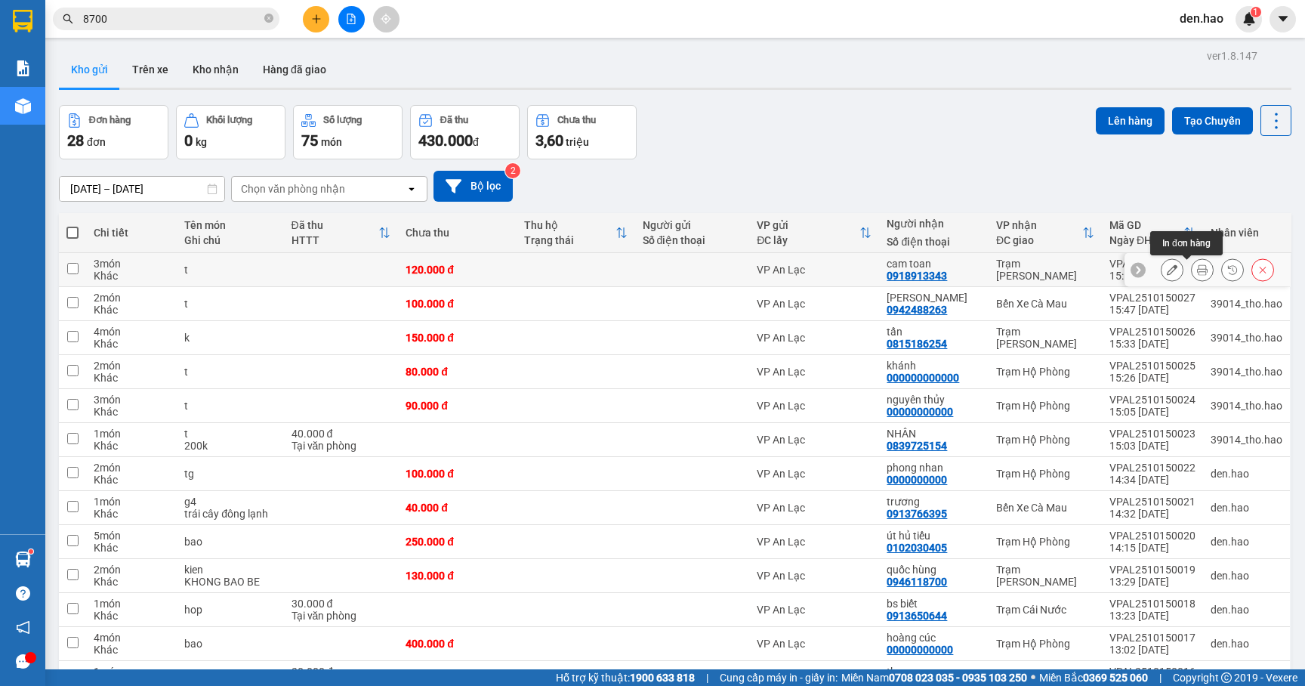
click at [1197, 267] on icon at bounding box center [1202, 269] width 11 height 11
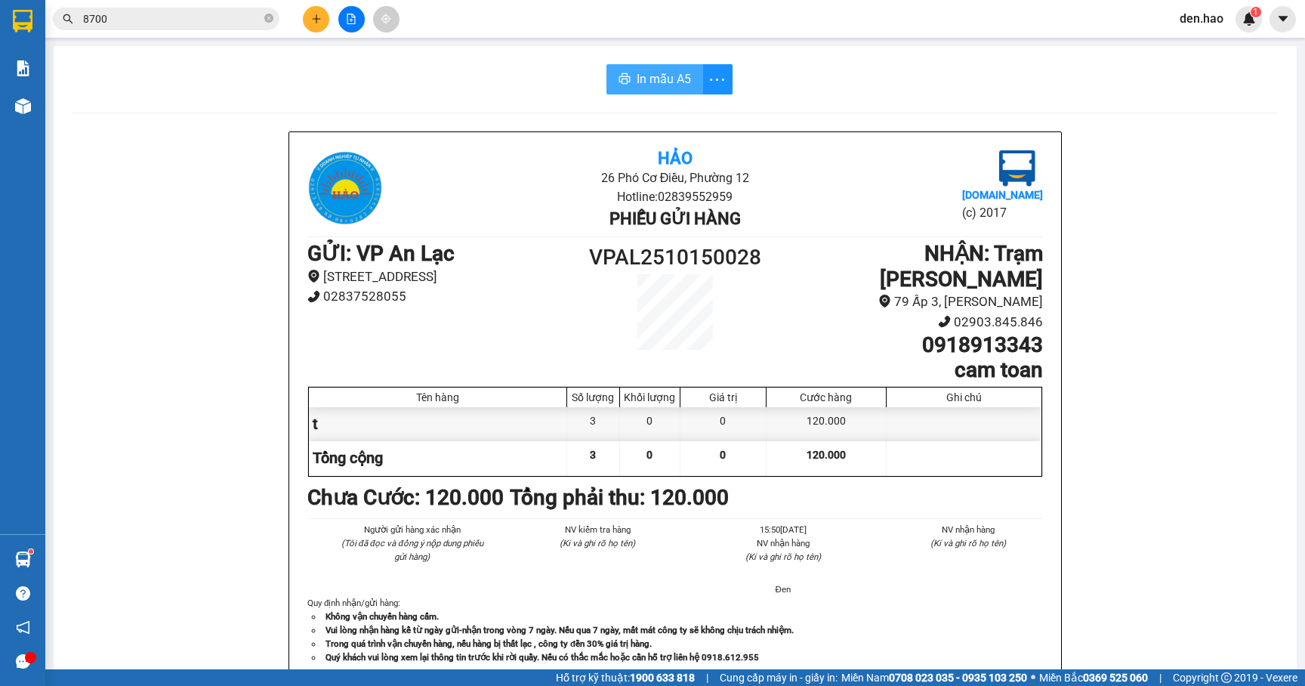
drag, startPoint x: 611, startPoint y: 71, endPoint x: 668, endPoint y: 85, distance: 58.3
click at [615, 73] on button "In mẫu A5" at bounding box center [655, 79] width 97 height 30
click at [637, 73] on span "In mẫu A5" at bounding box center [664, 78] width 54 height 19
